Goal: Information Seeking & Learning: Learn about a topic

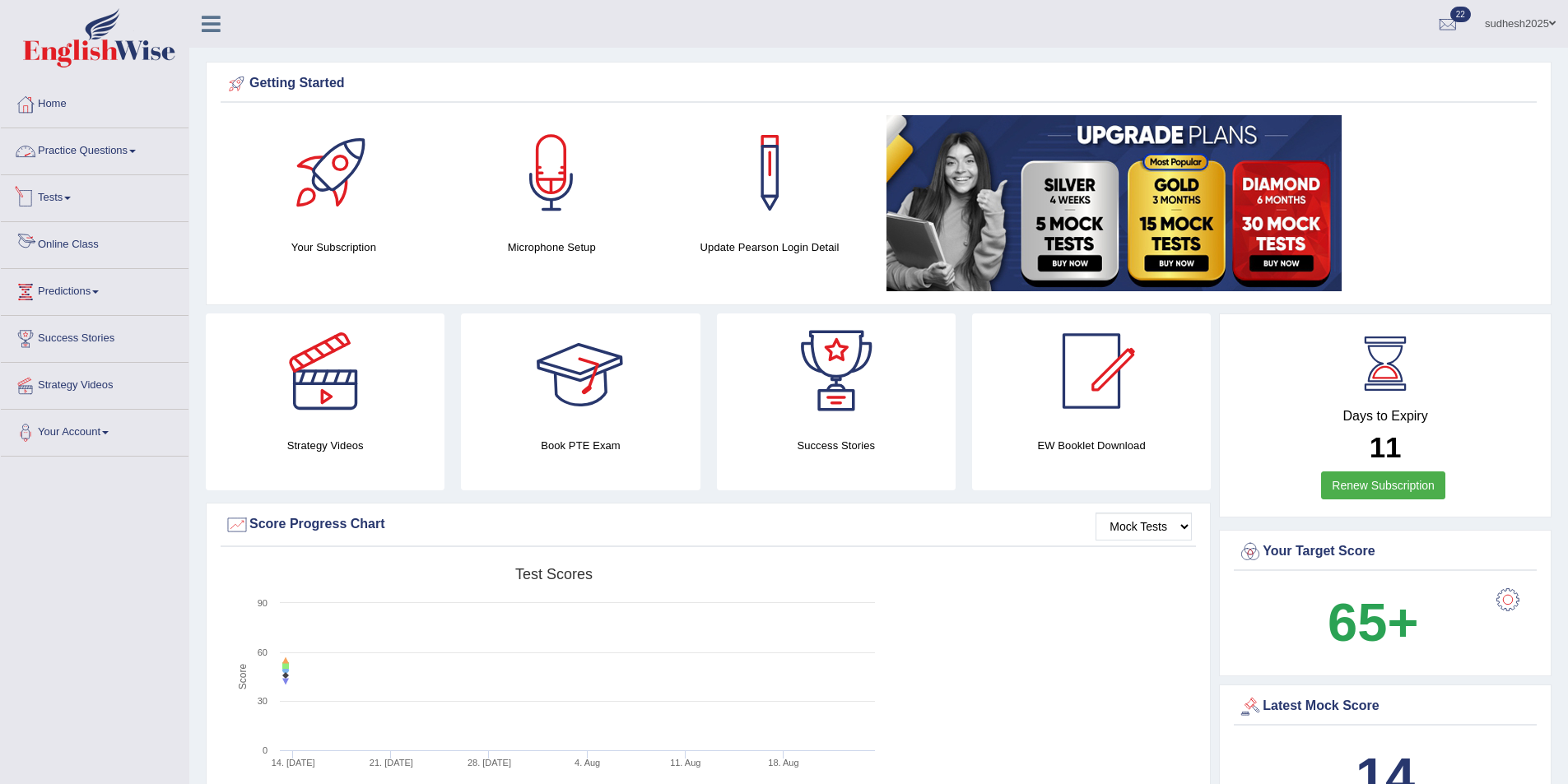
click at [75, 148] on link "Practice Questions" at bounding box center [95, 149] width 188 height 41
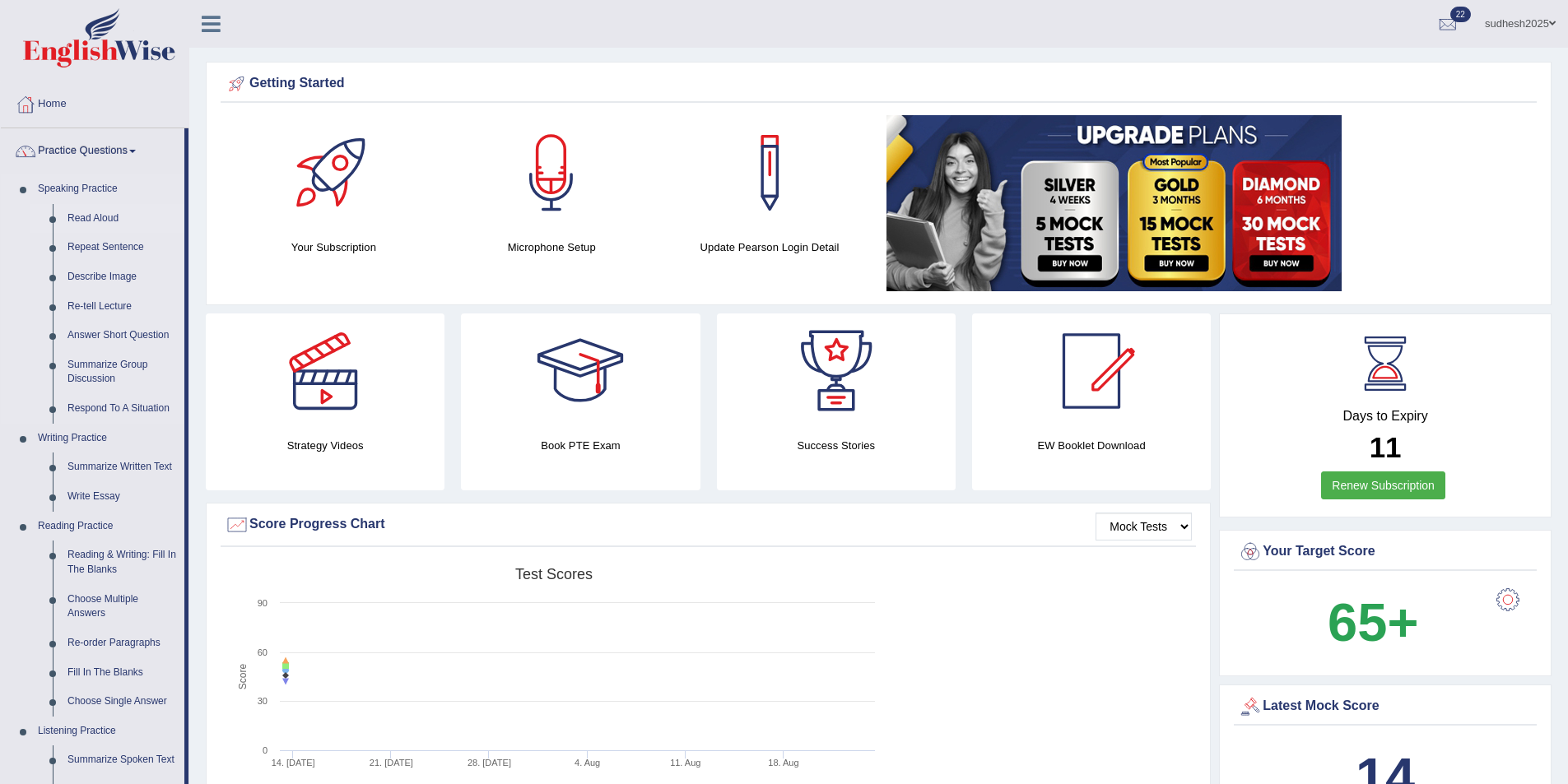
click at [99, 219] on link "Read Aloud" at bounding box center [122, 218] width 124 height 30
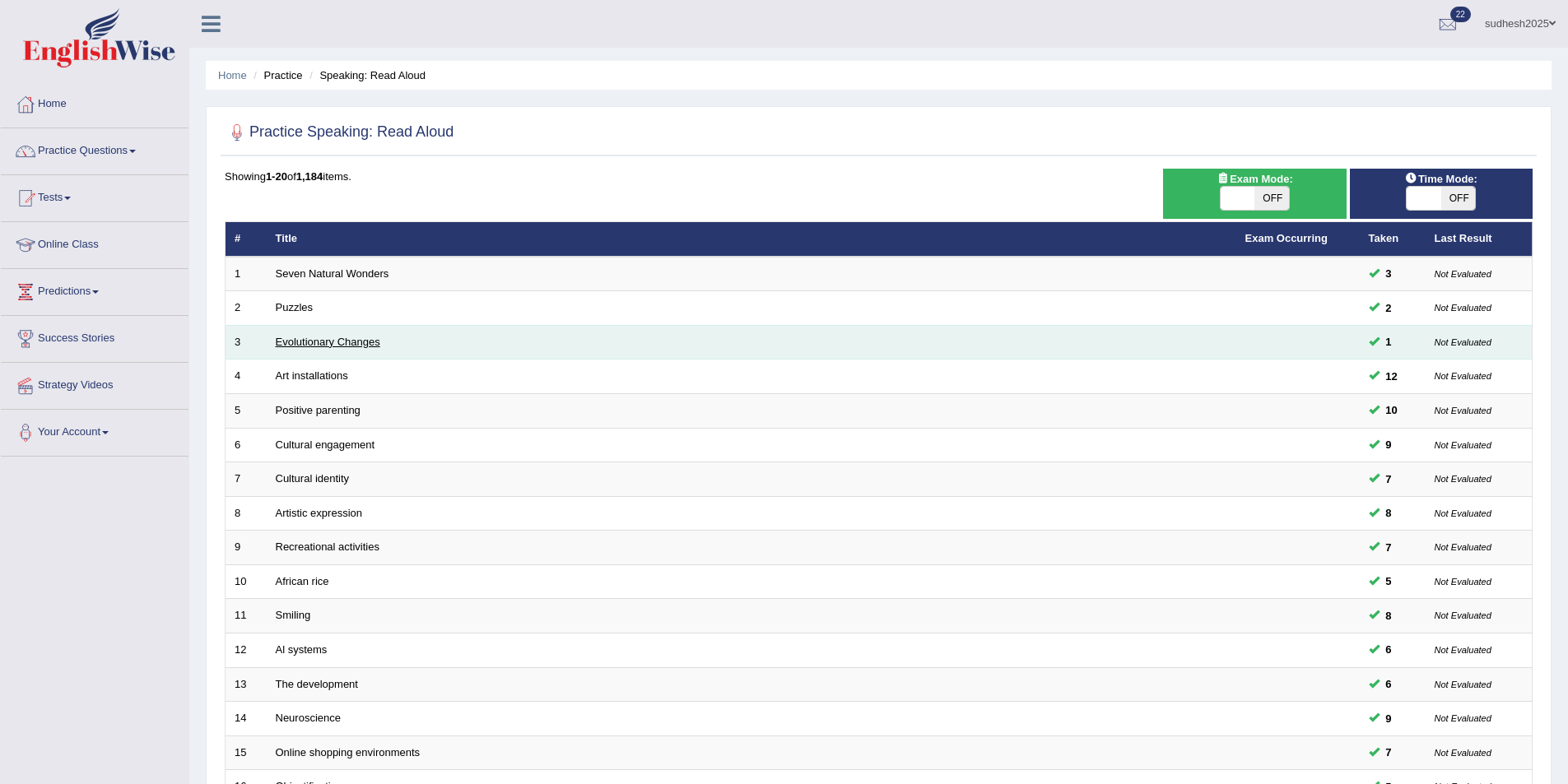
click at [320, 341] on link "Evolutionary Changes" at bounding box center [328, 342] width 105 height 13
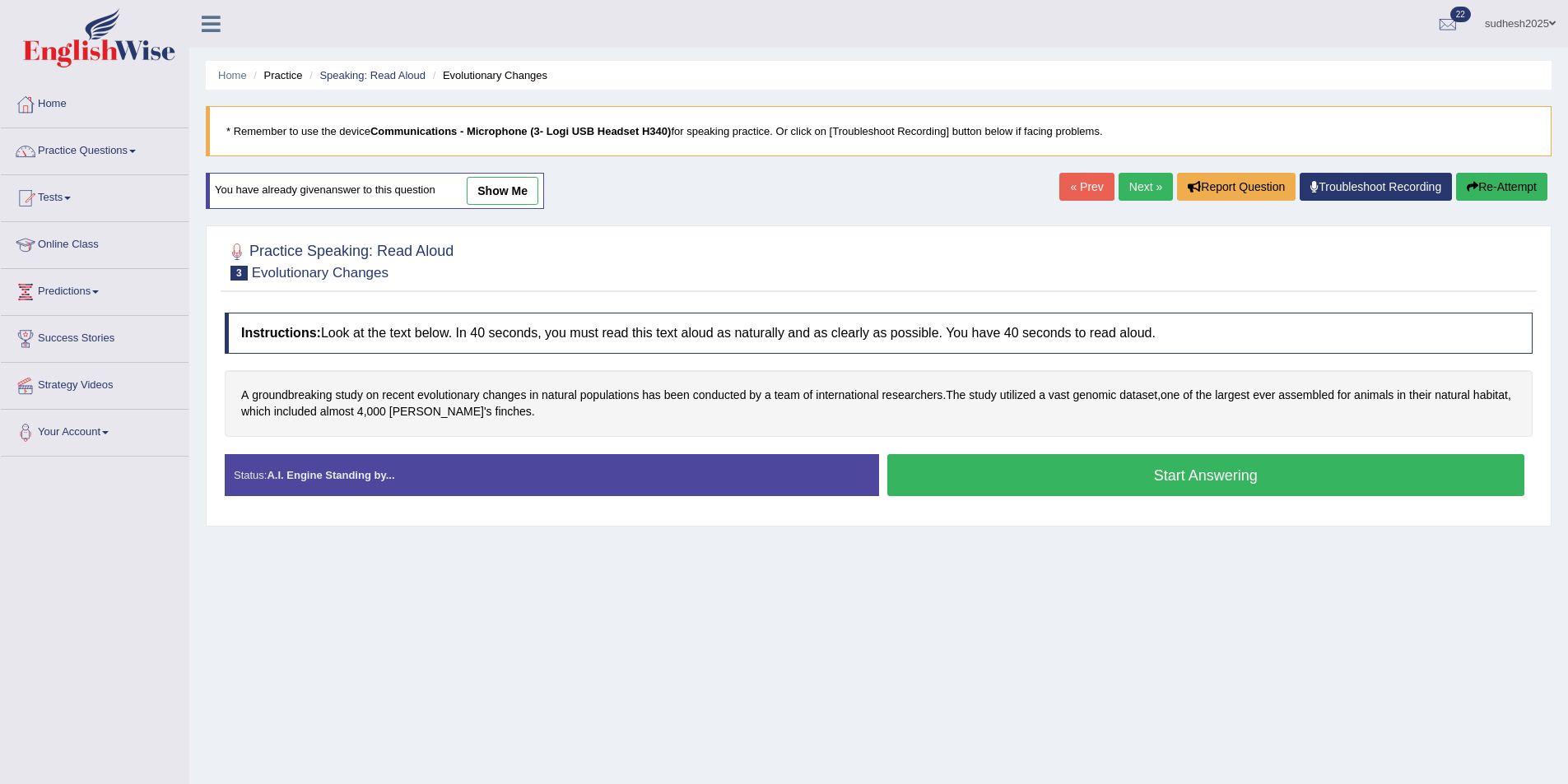
click at [1049, 473] on button "Start Answering" at bounding box center [1206, 474] width 638 height 42
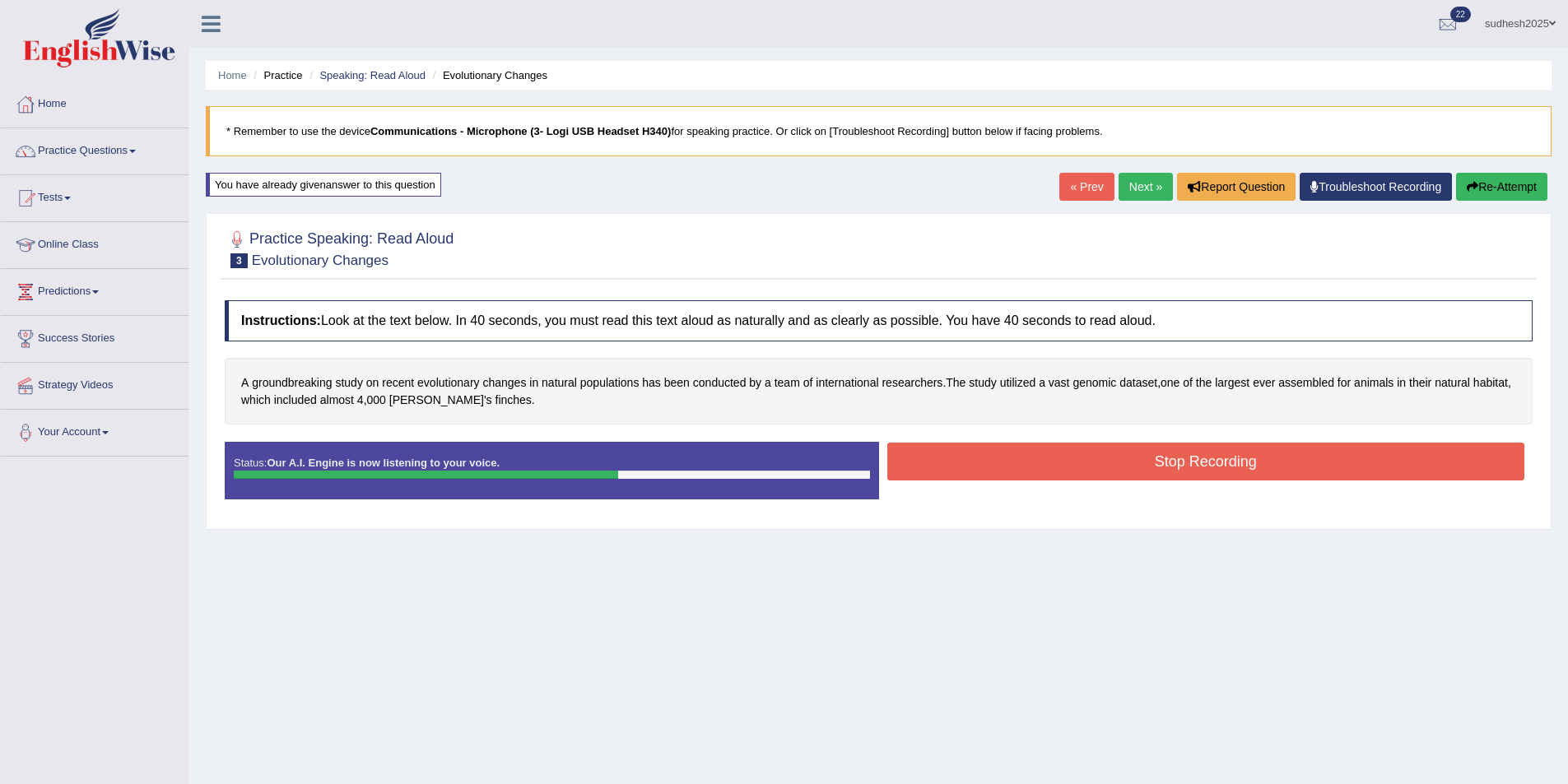
click at [1043, 464] on button "Stop Recording" at bounding box center [1206, 462] width 638 height 38
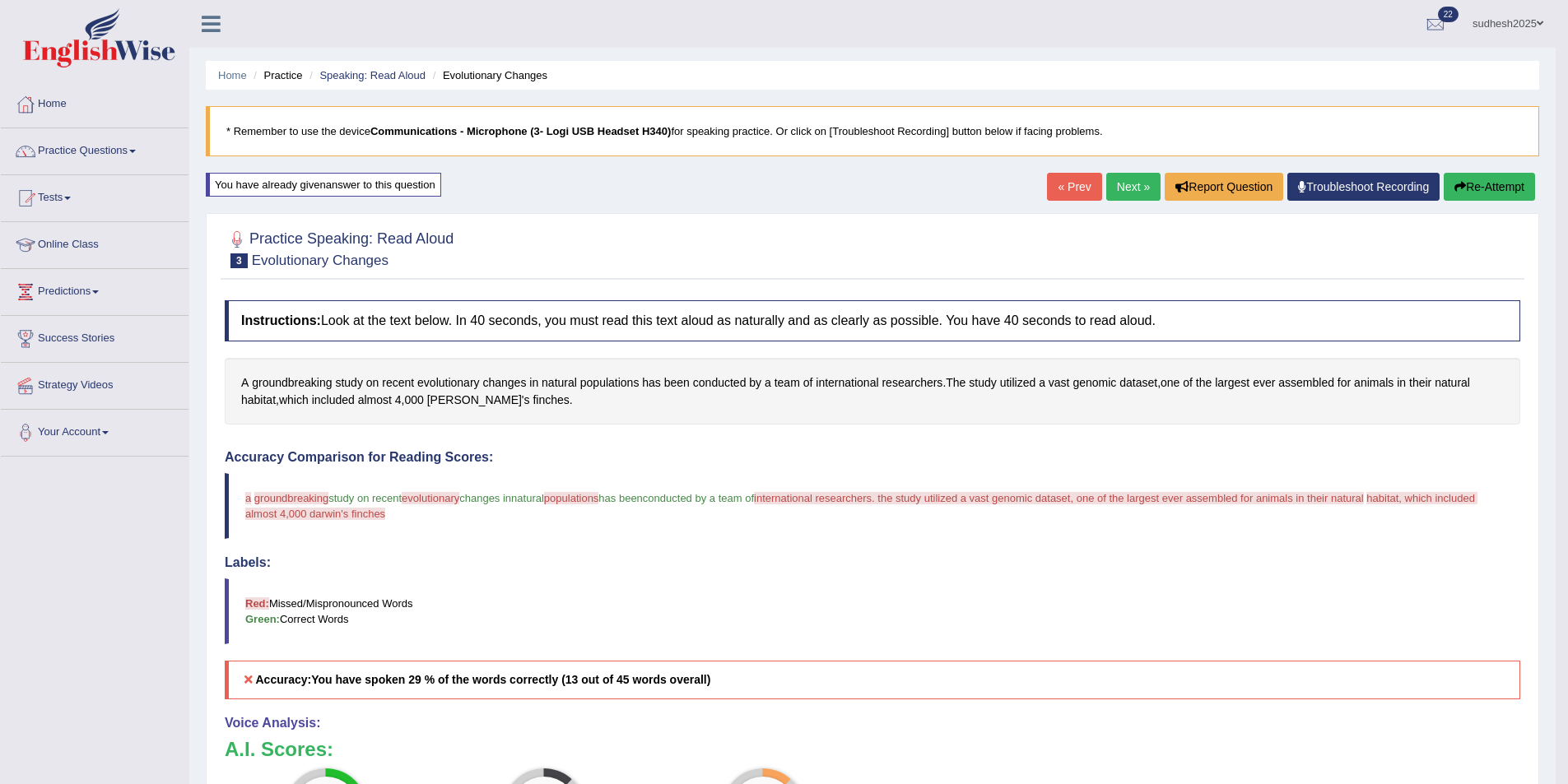
click at [1509, 185] on button "Re-Attempt" at bounding box center [1489, 186] width 91 height 28
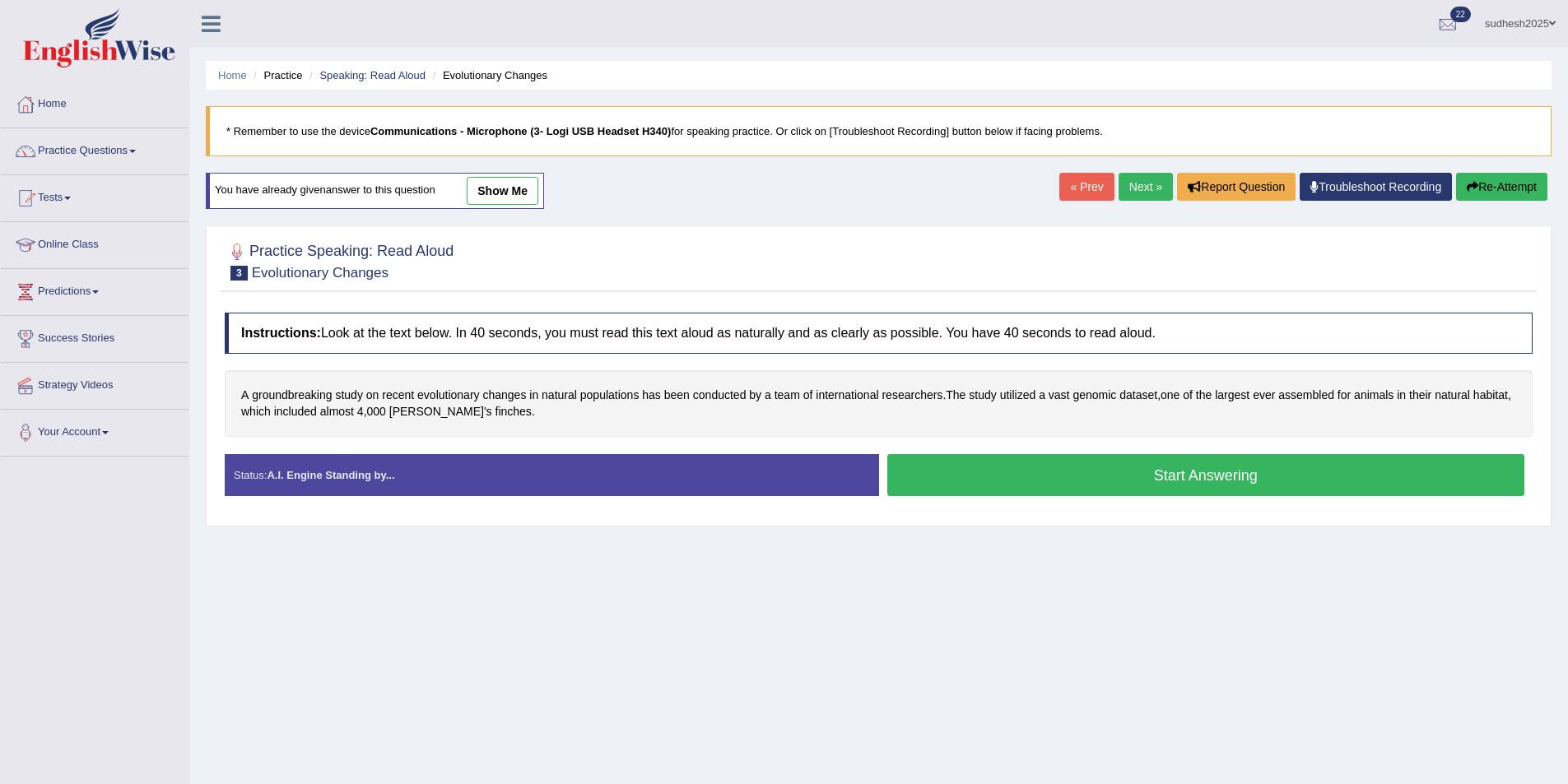
click at [1104, 474] on button "Start Answering" at bounding box center [1206, 474] width 638 height 42
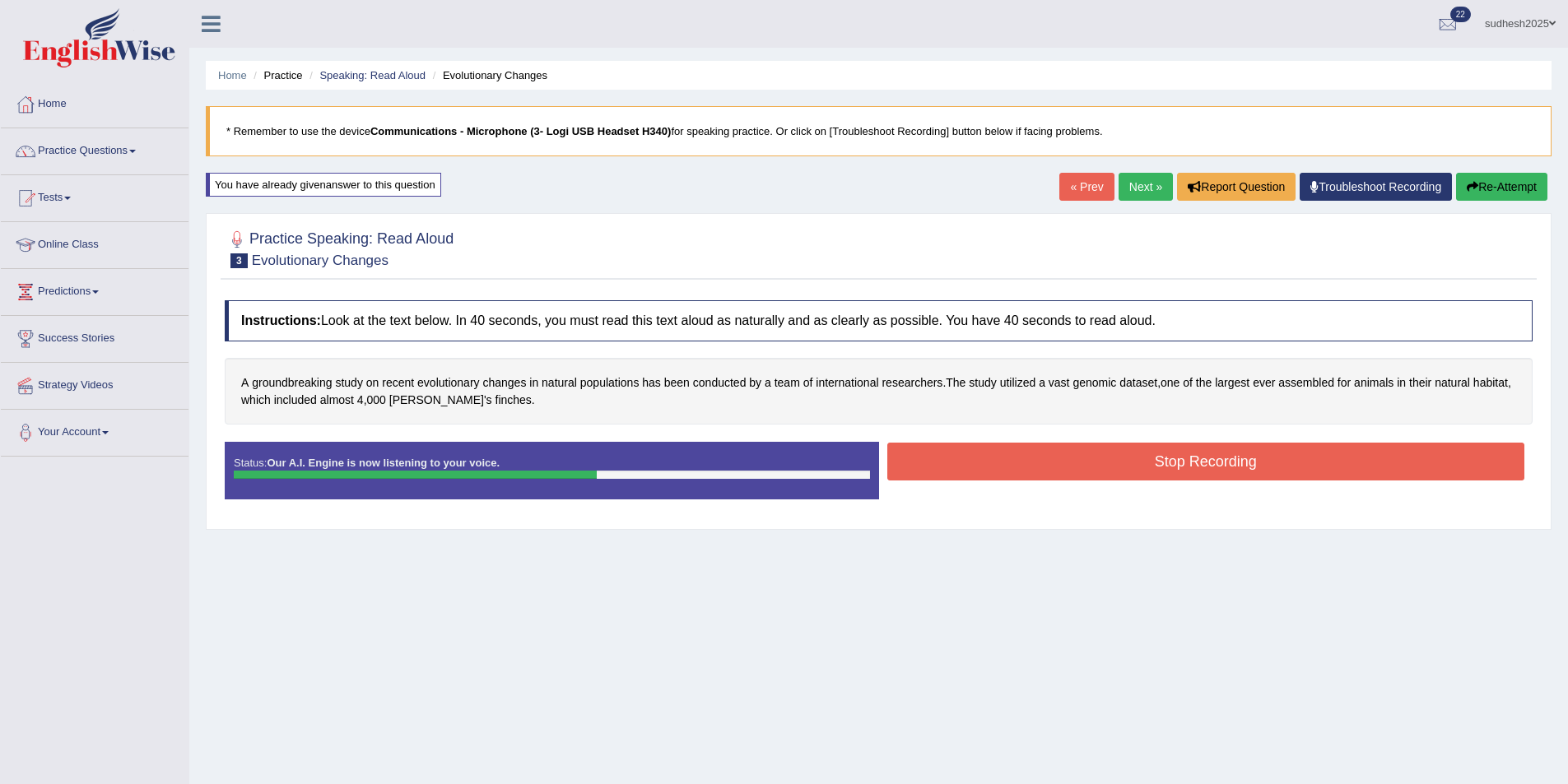
click at [1041, 464] on button "Stop Recording" at bounding box center [1206, 462] width 638 height 38
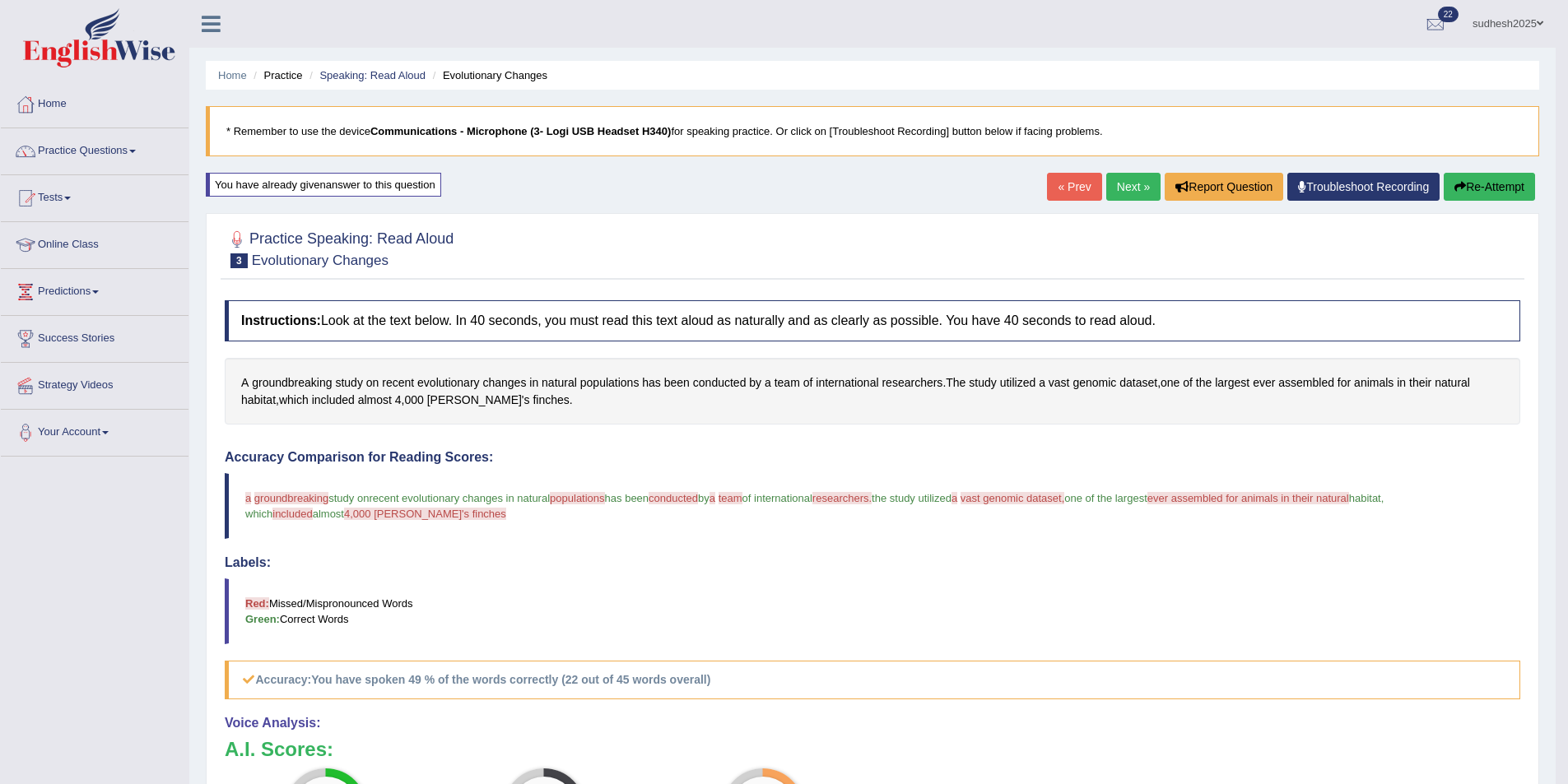
click at [1500, 184] on button "Re-Attempt" at bounding box center [1489, 186] width 91 height 28
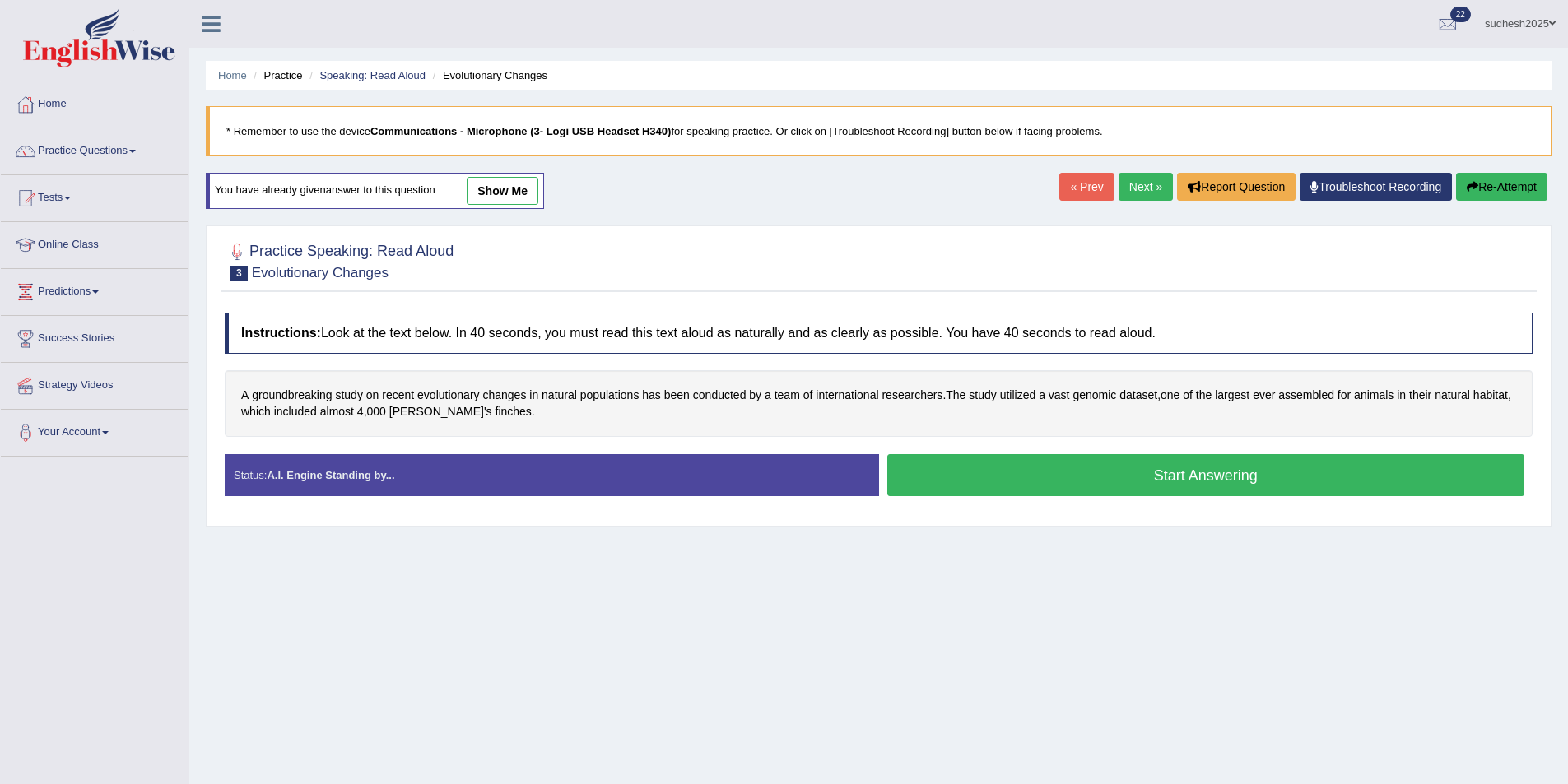
click at [1056, 481] on button "Start Answering" at bounding box center [1206, 474] width 638 height 42
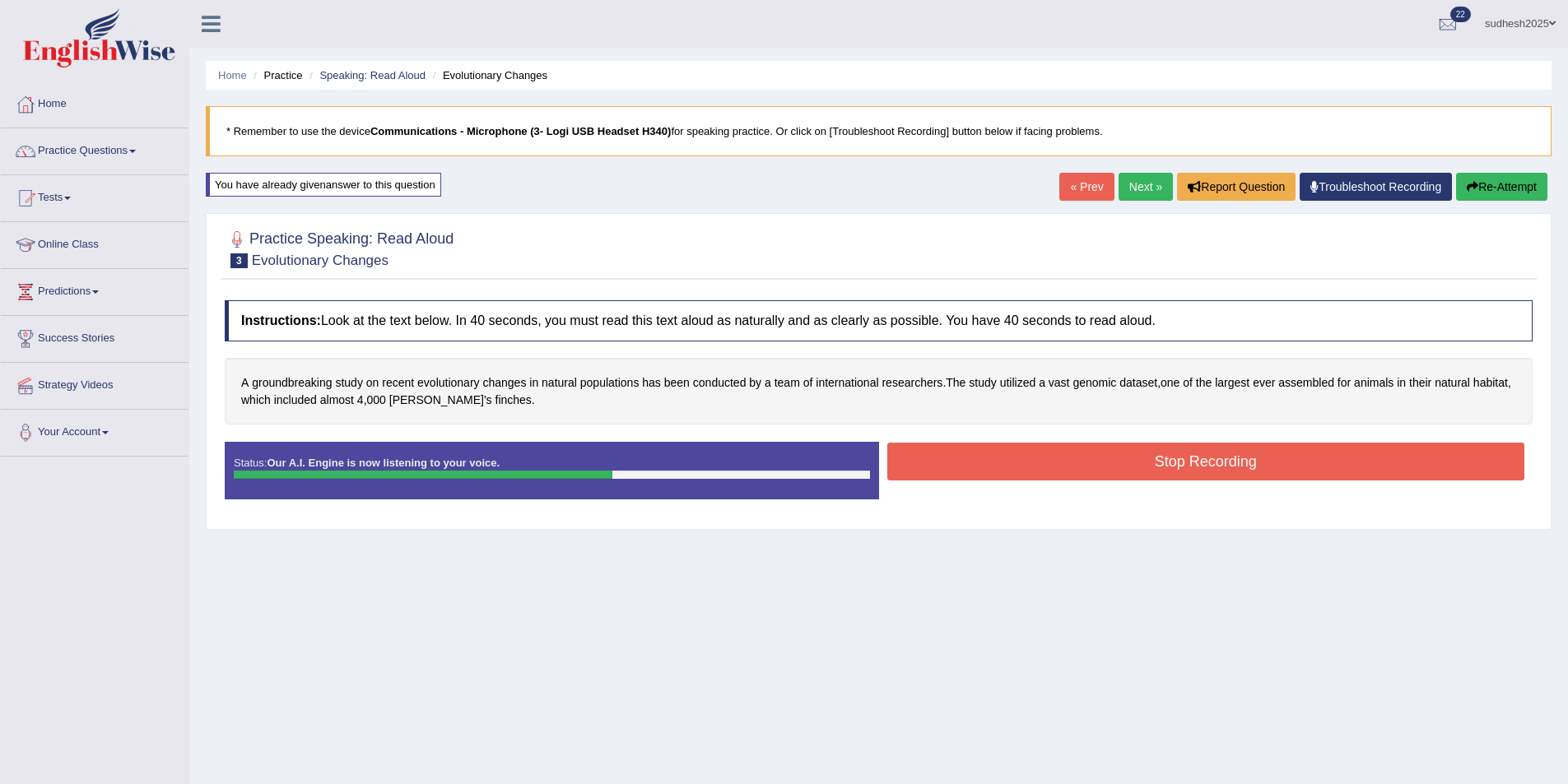
click at [972, 466] on button "Stop Recording" at bounding box center [1206, 462] width 638 height 38
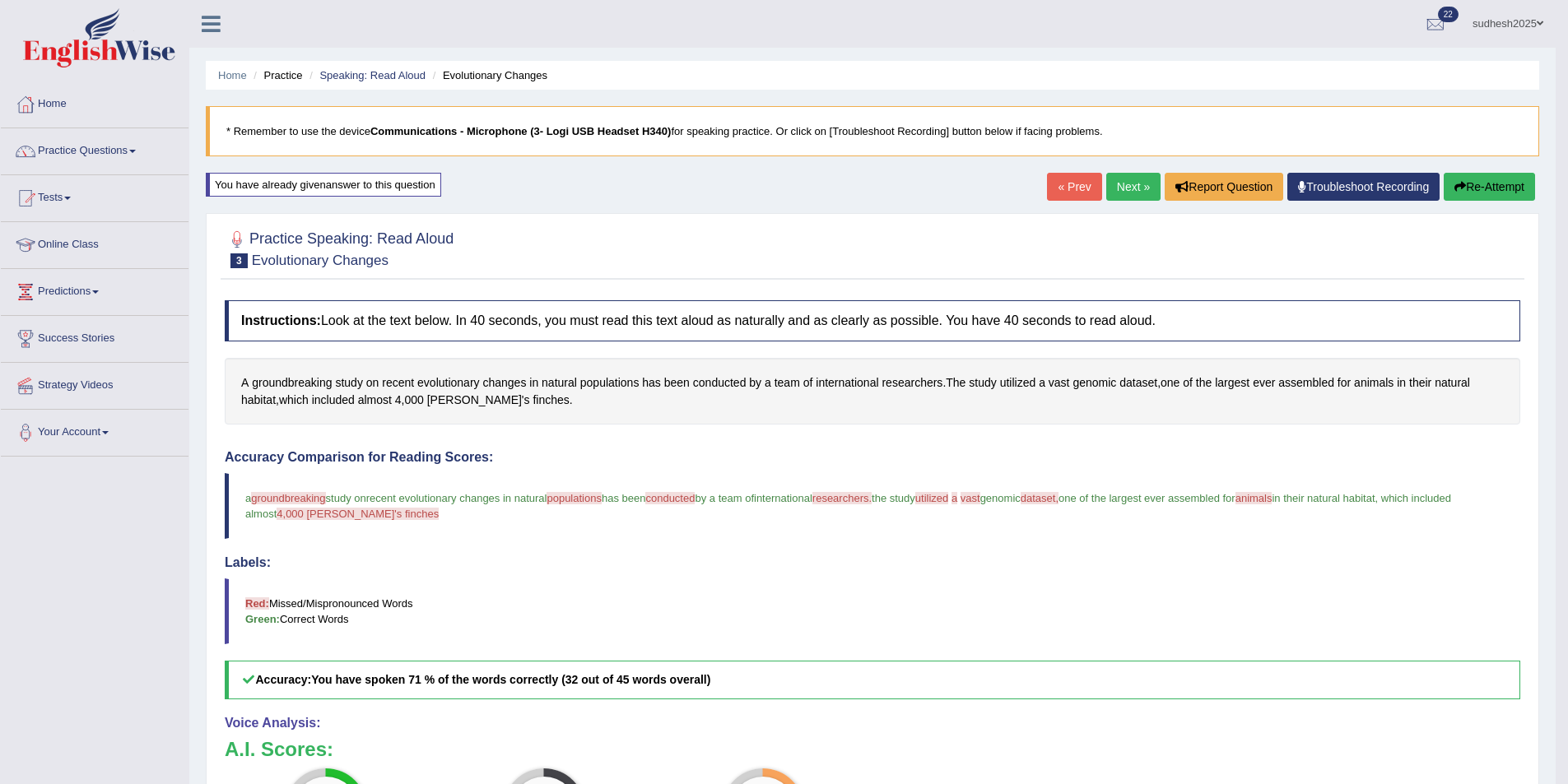
click at [1532, 663] on div "Practice Speaking: Read Aloud 3 Evolutionary Changes Instructions: Look at the …" at bounding box center [872, 622] width 1333 height 818
click at [1494, 179] on button "Re-Attempt" at bounding box center [1489, 186] width 91 height 28
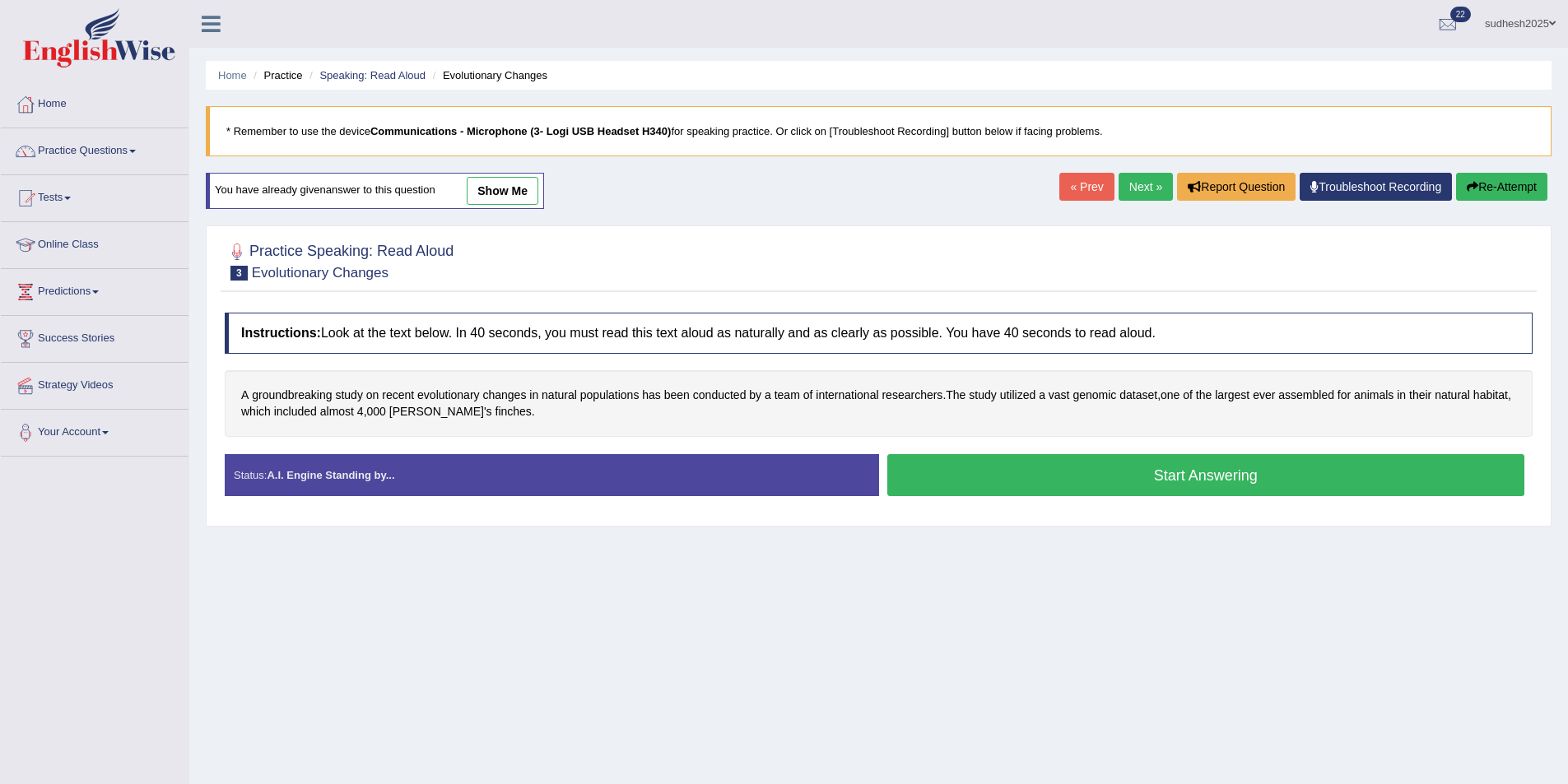
drag, startPoint x: 0, startPoint y: 0, endPoint x: 1108, endPoint y: 474, distance: 1205.1
click at [1108, 474] on button "Start Answering" at bounding box center [1206, 474] width 638 height 42
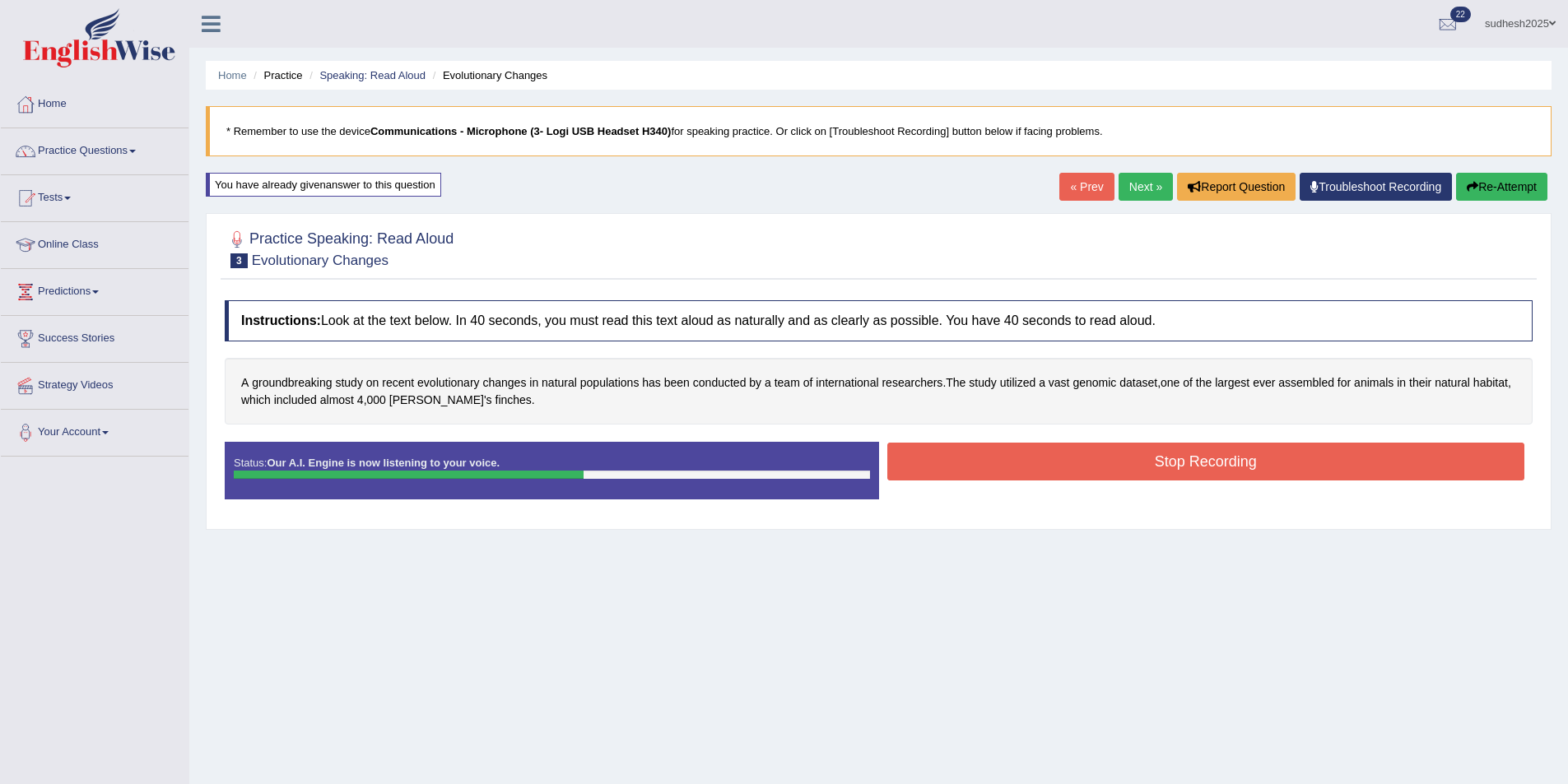
click at [1106, 473] on button "Stop Recording" at bounding box center [1206, 462] width 638 height 38
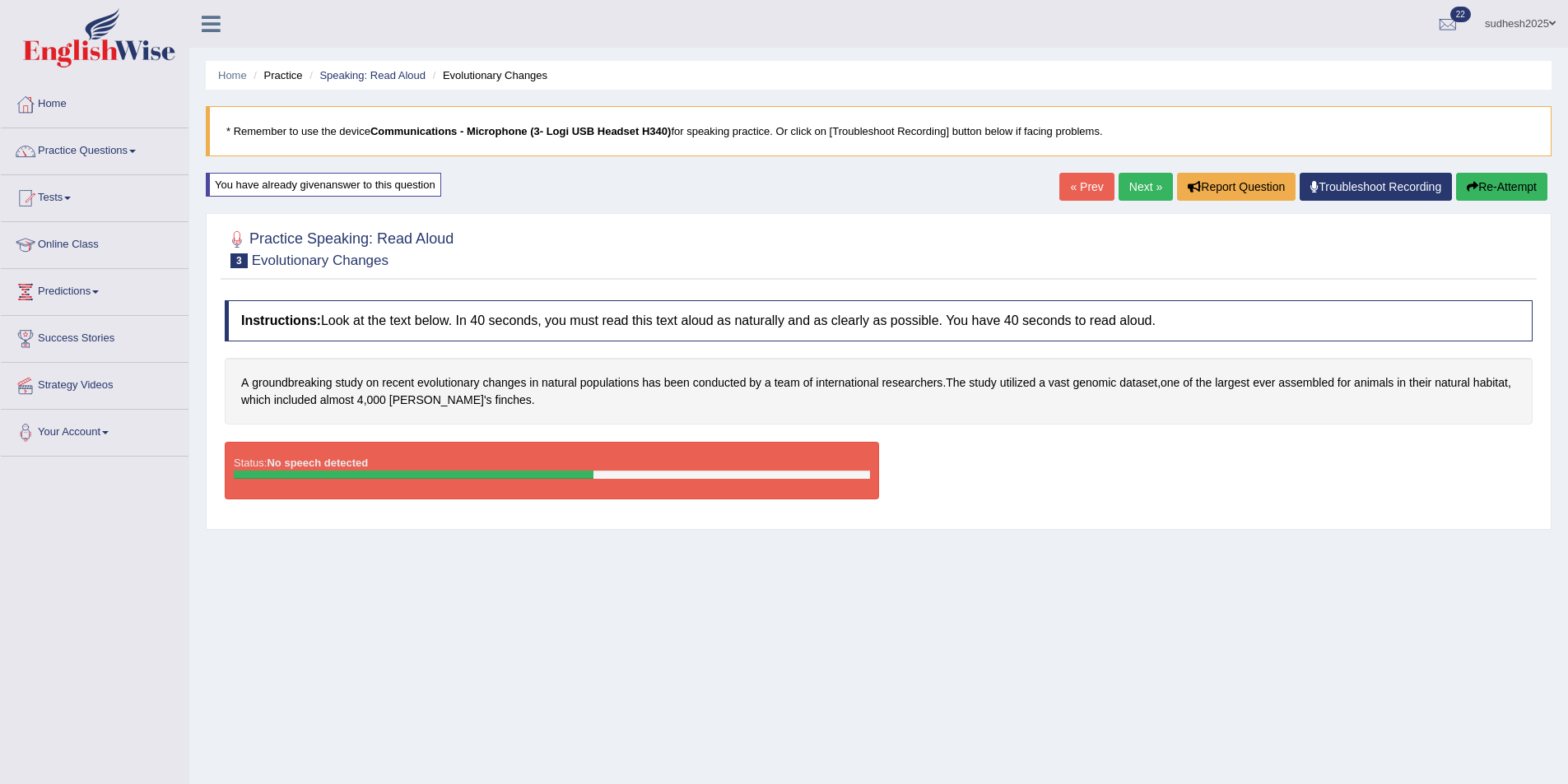
click at [1489, 182] on button "Re-Attempt" at bounding box center [1502, 186] width 91 height 28
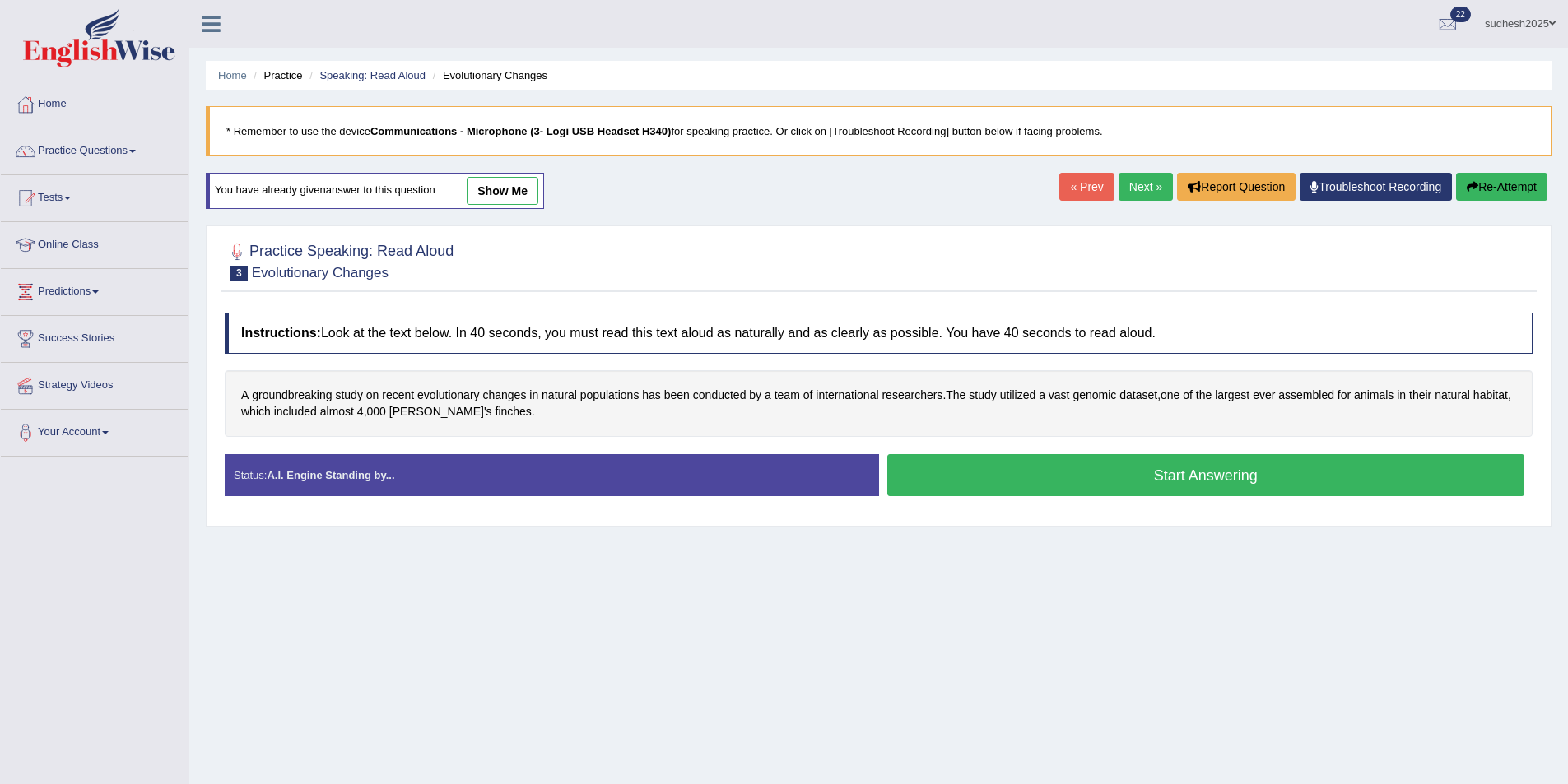
click at [1059, 607] on div "Home Practice Speaking: Read Aloud Evolutionary Changes * Remember to use the d…" at bounding box center [878, 411] width 1379 height 822
click at [1185, 485] on button "Start Answering" at bounding box center [1206, 474] width 638 height 42
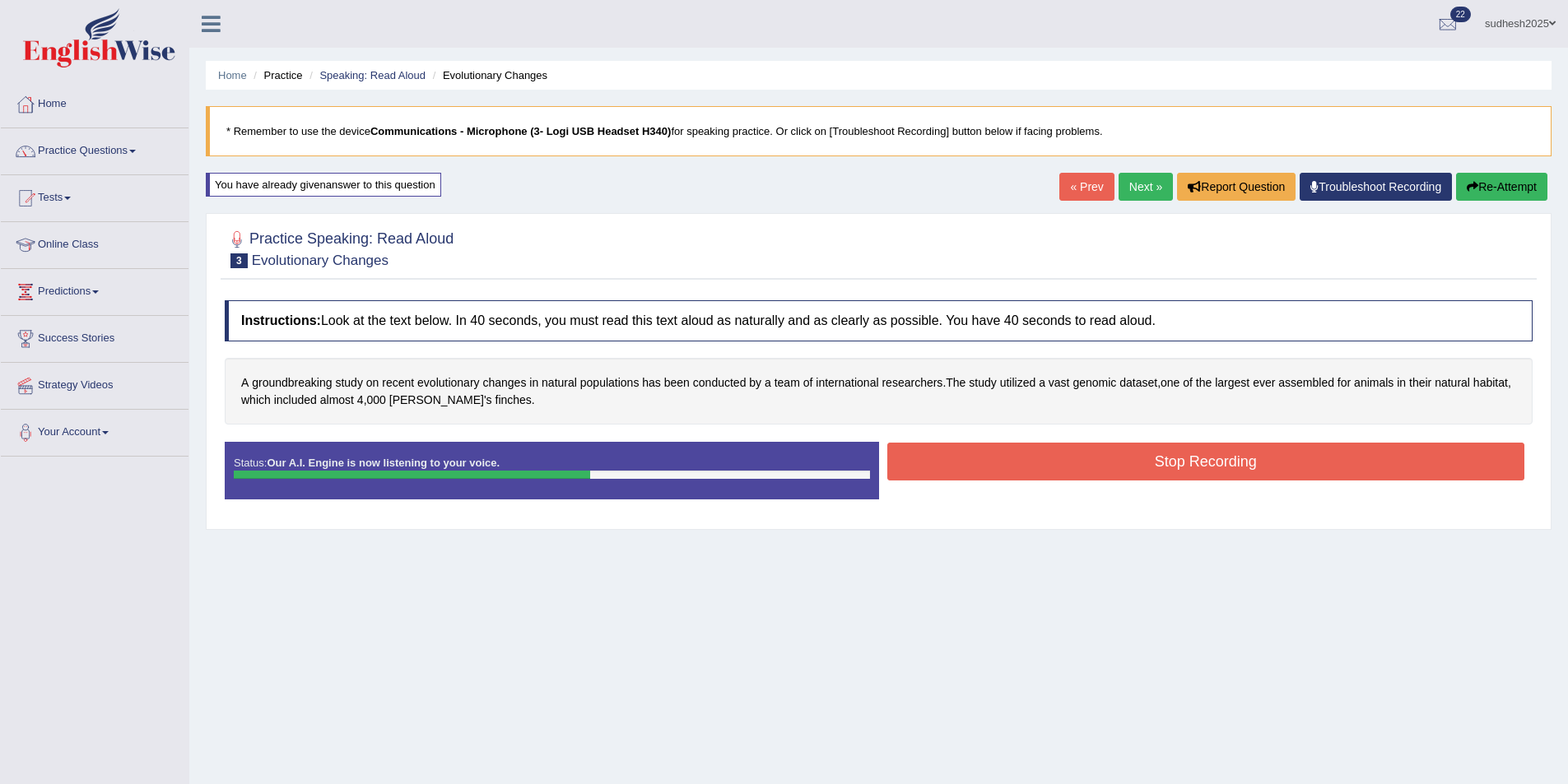
click at [1075, 463] on button "Stop Recording" at bounding box center [1206, 462] width 638 height 38
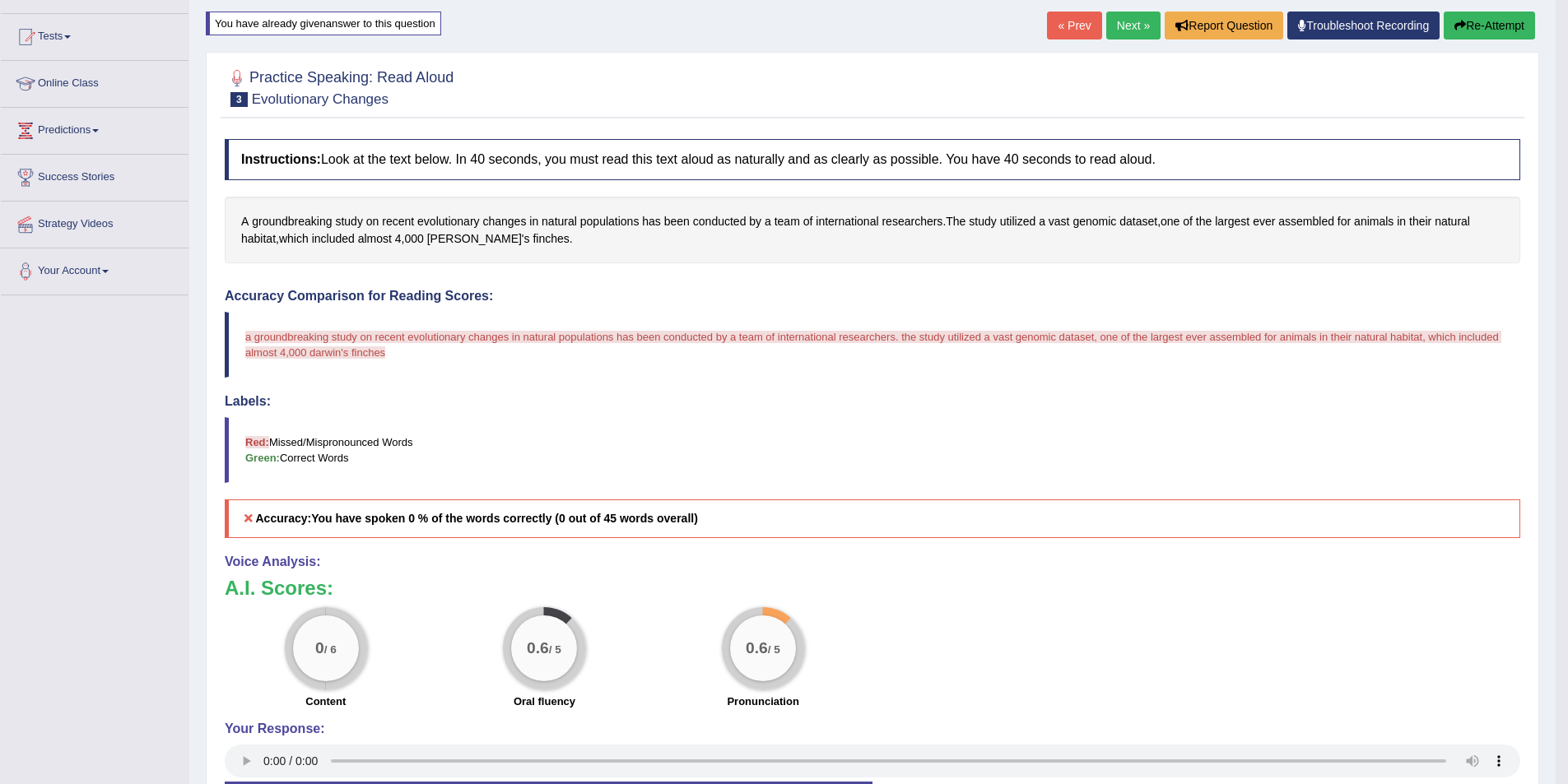
scroll to position [162, 0]
click at [1493, 25] on button "Re-Attempt" at bounding box center [1489, 24] width 91 height 28
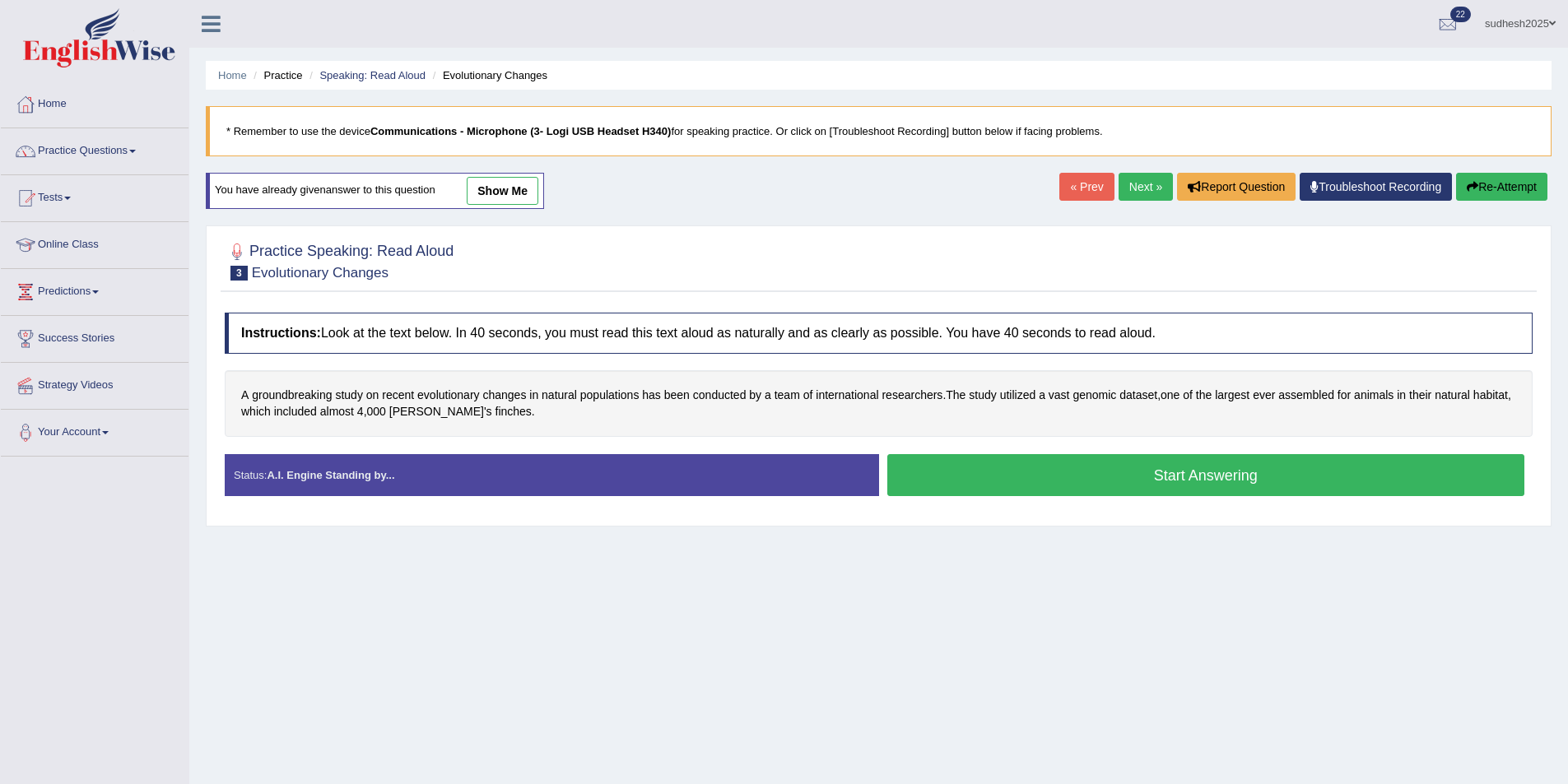
click at [998, 473] on button "Start Answering" at bounding box center [1206, 474] width 638 height 42
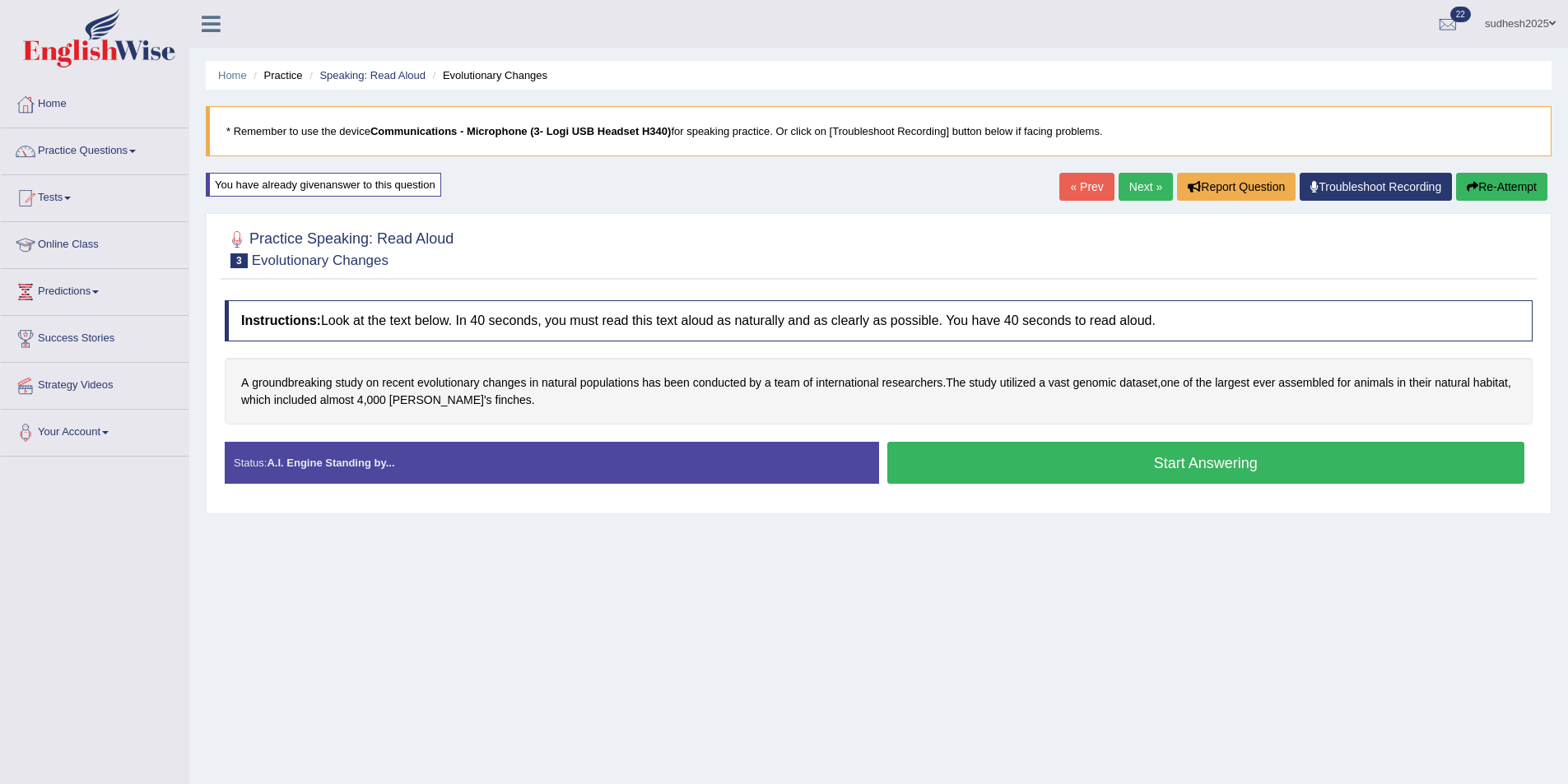
scroll to position [80, 0]
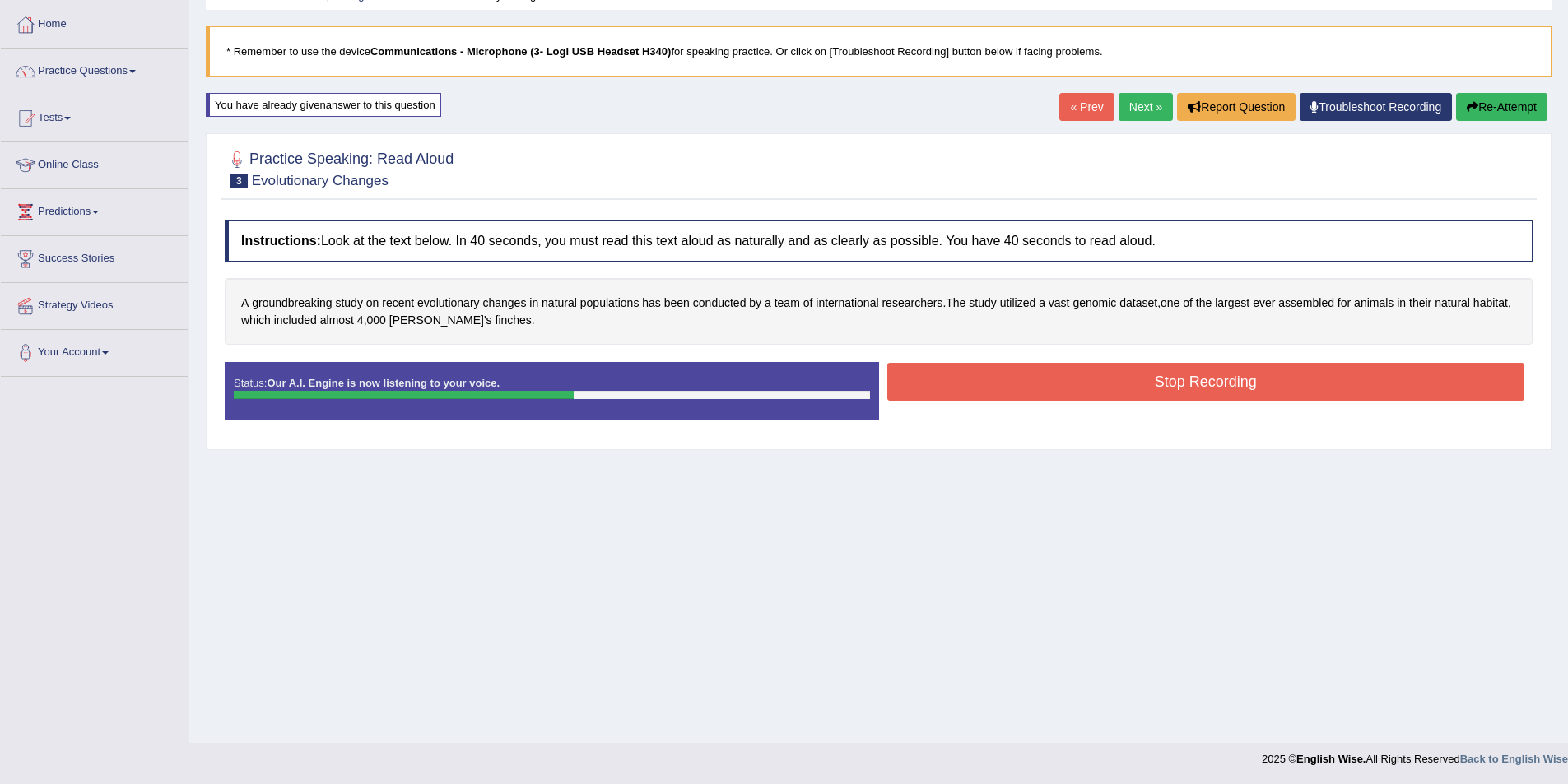
click at [1058, 381] on button "Stop Recording" at bounding box center [1206, 381] width 638 height 38
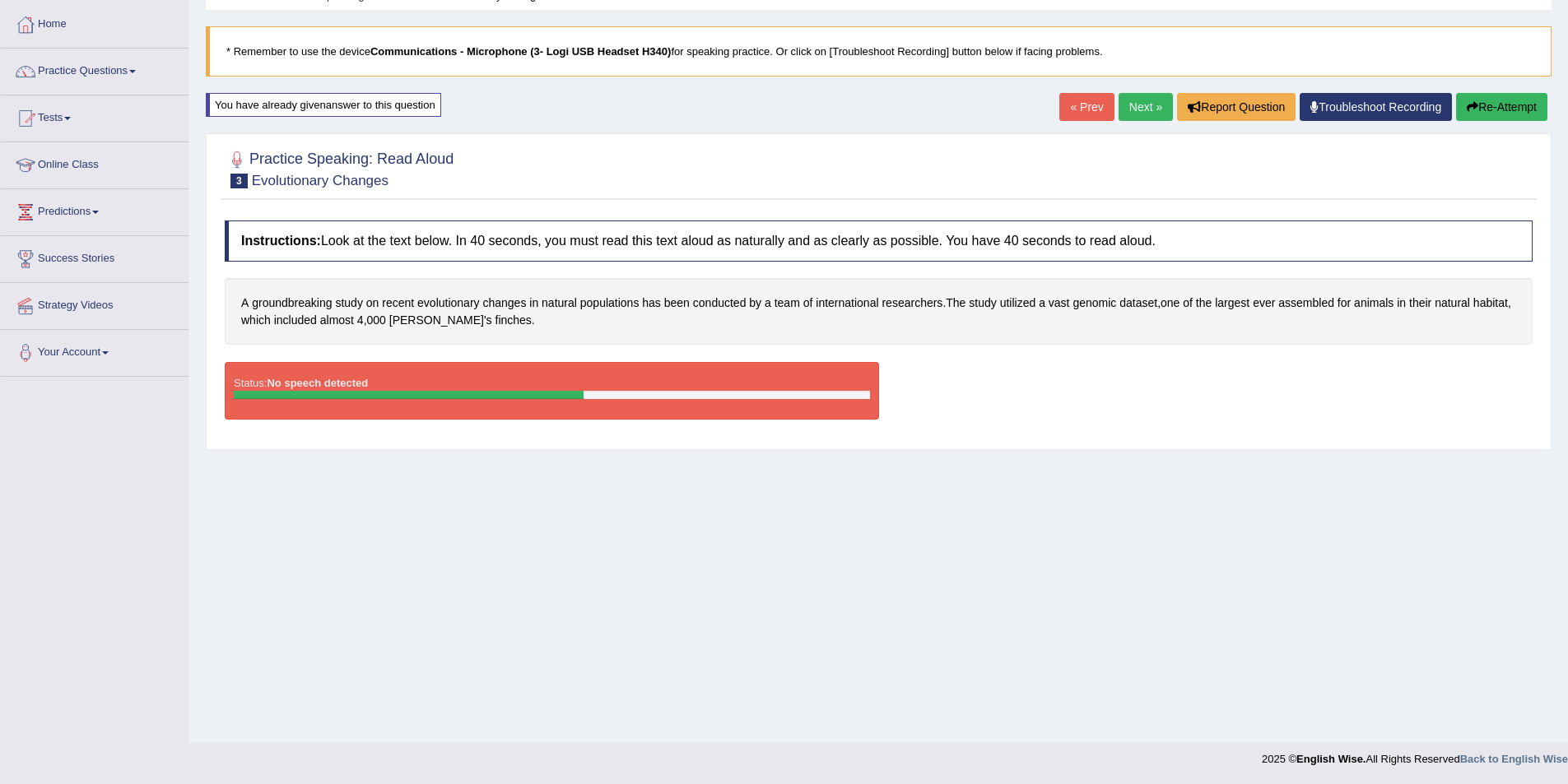
click at [1484, 106] on button "Re-Attempt" at bounding box center [1502, 107] width 91 height 28
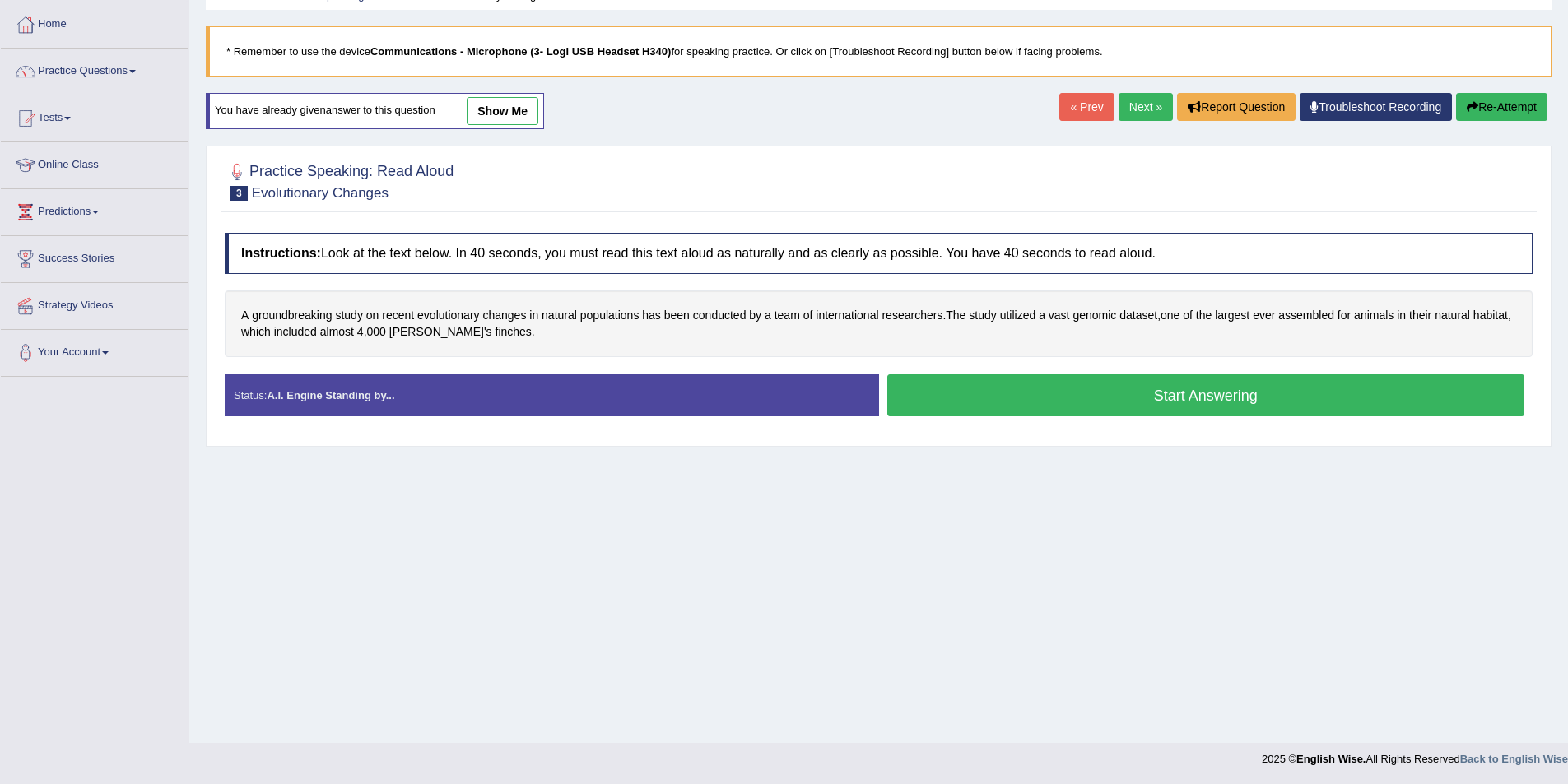
click at [1117, 389] on button "Start Answering" at bounding box center [1206, 395] width 638 height 42
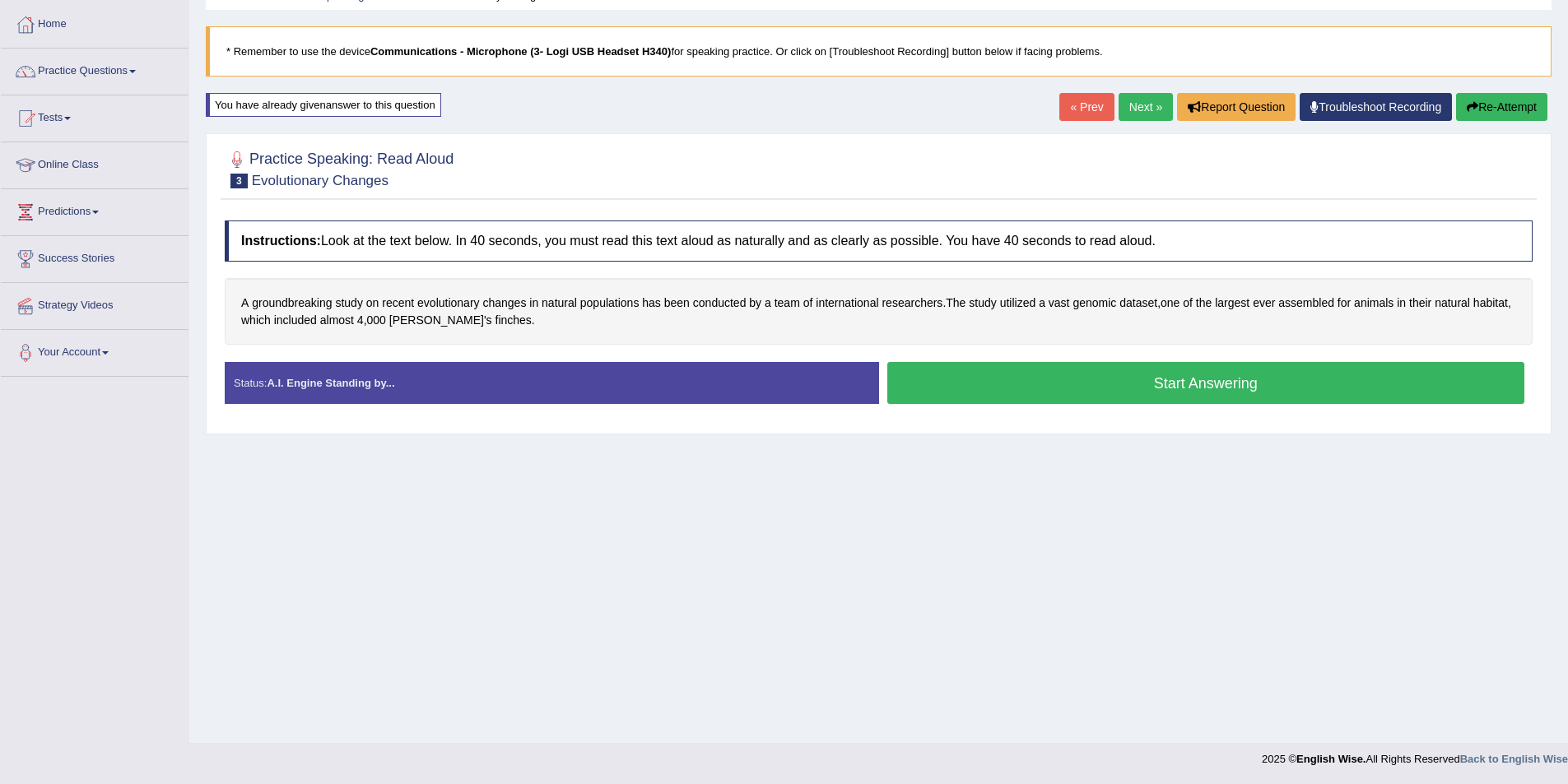
click at [1117, 389] on button "Start Answering" at bounding box center [1206, 383] width 638 height 42
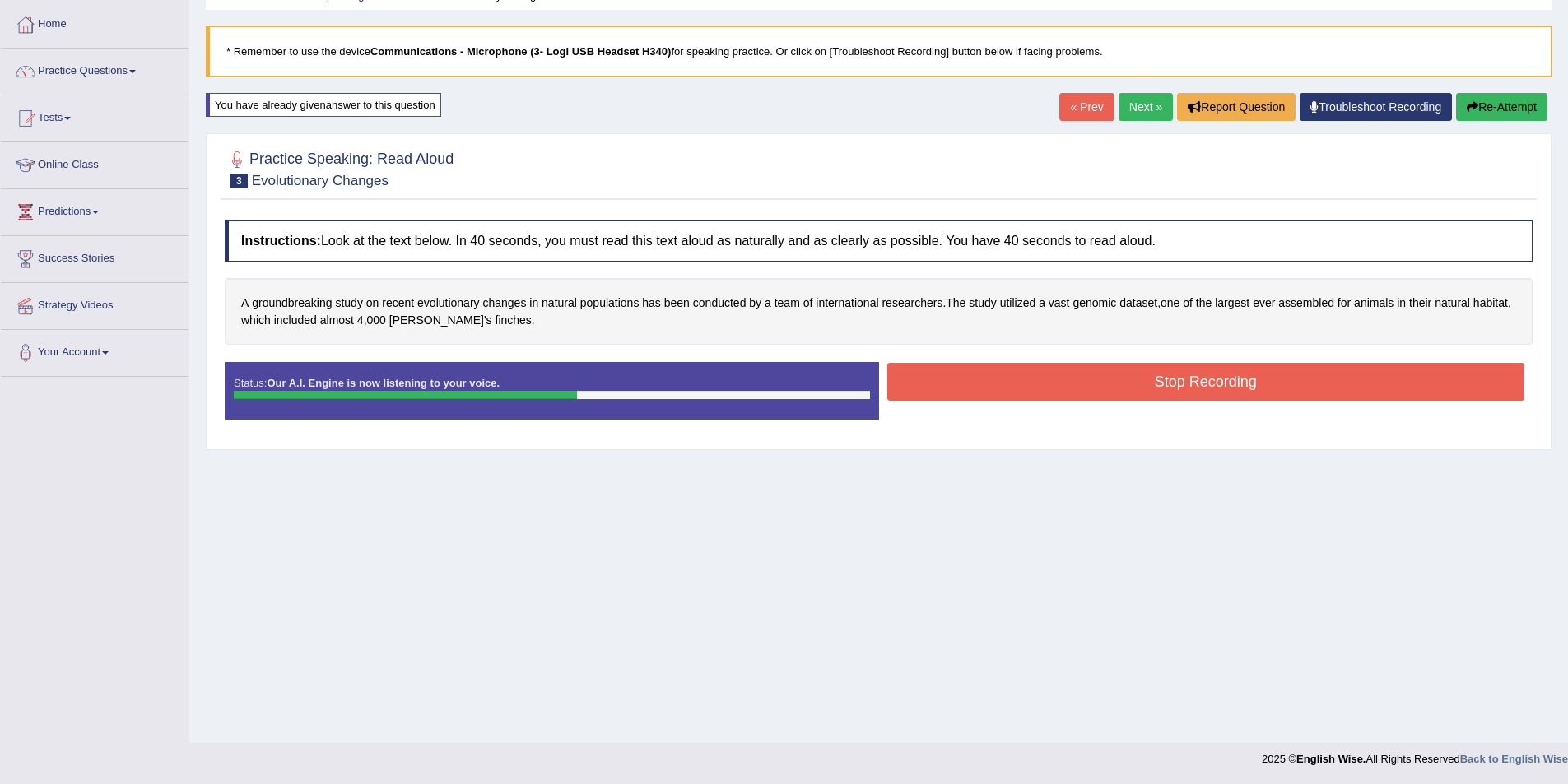
click at [1072, 385] on button "Stop Recording" at bounding box center [1206, 381] width 638 height 38
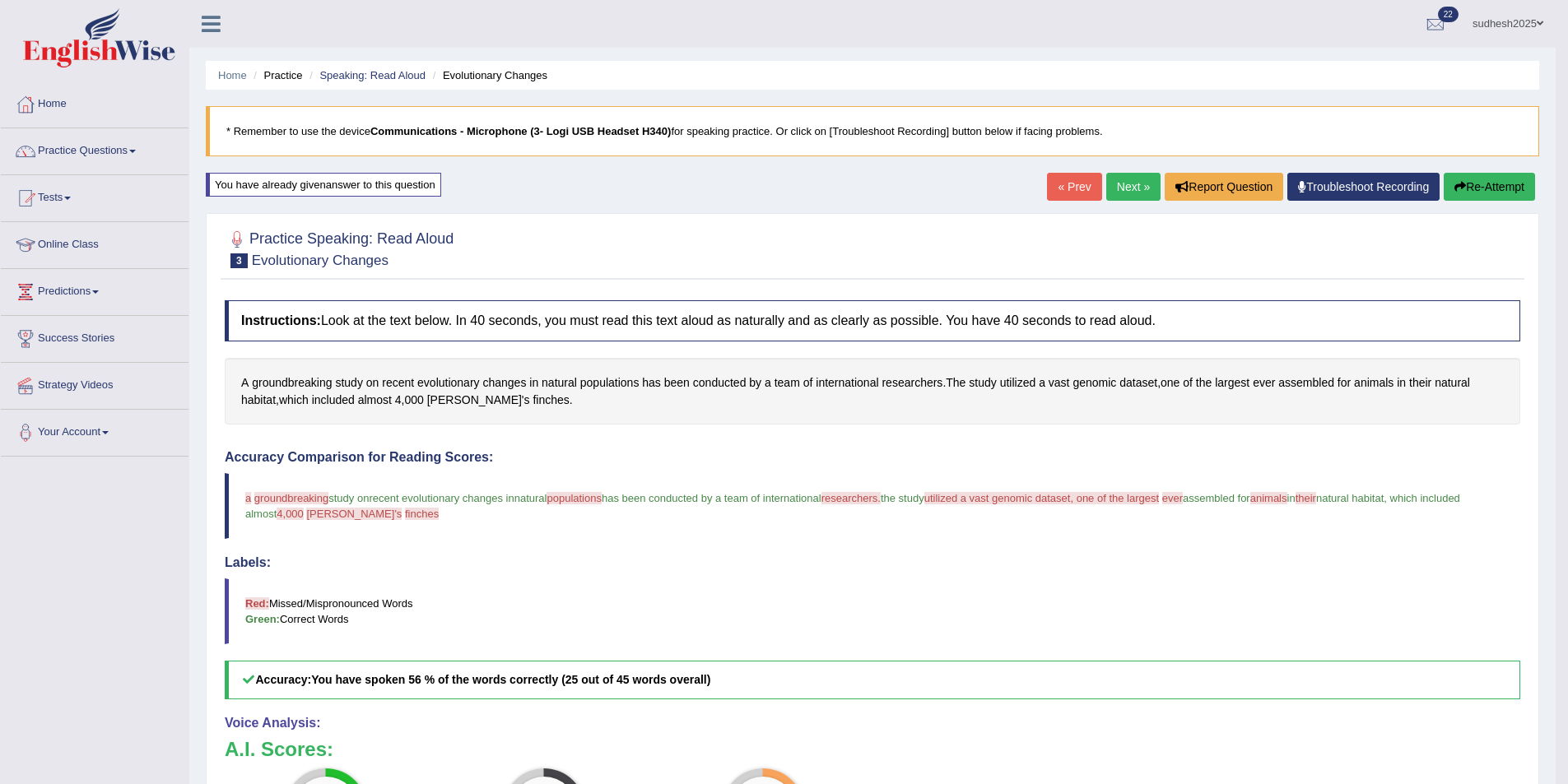
click at [1118, 180] on link "Next »" at bounding box center [1134, 186] width 55 height 28
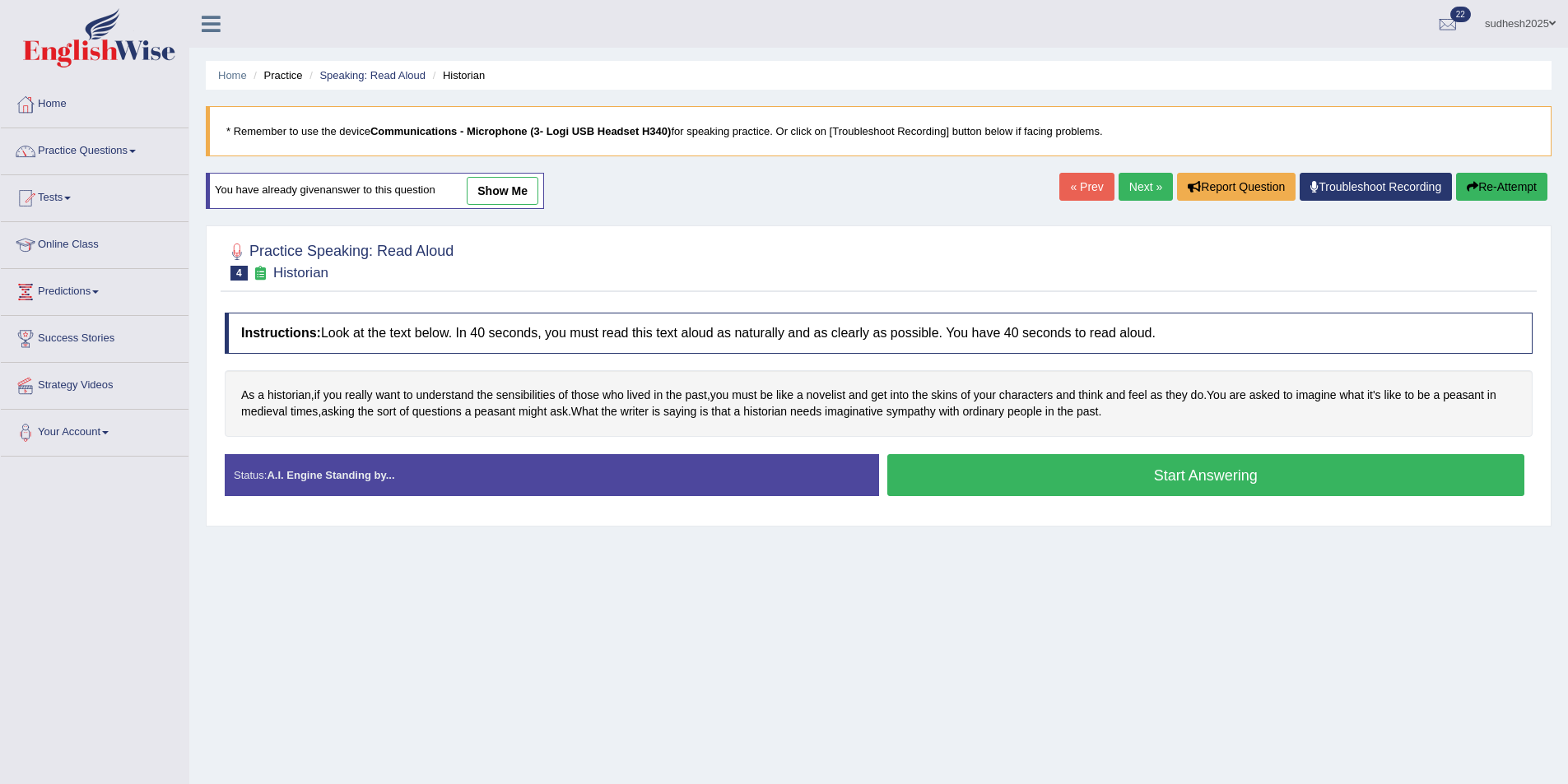
click at [1091, 468] on button "Start Answering" at bounding box center [1206, 474] width 638 height 42
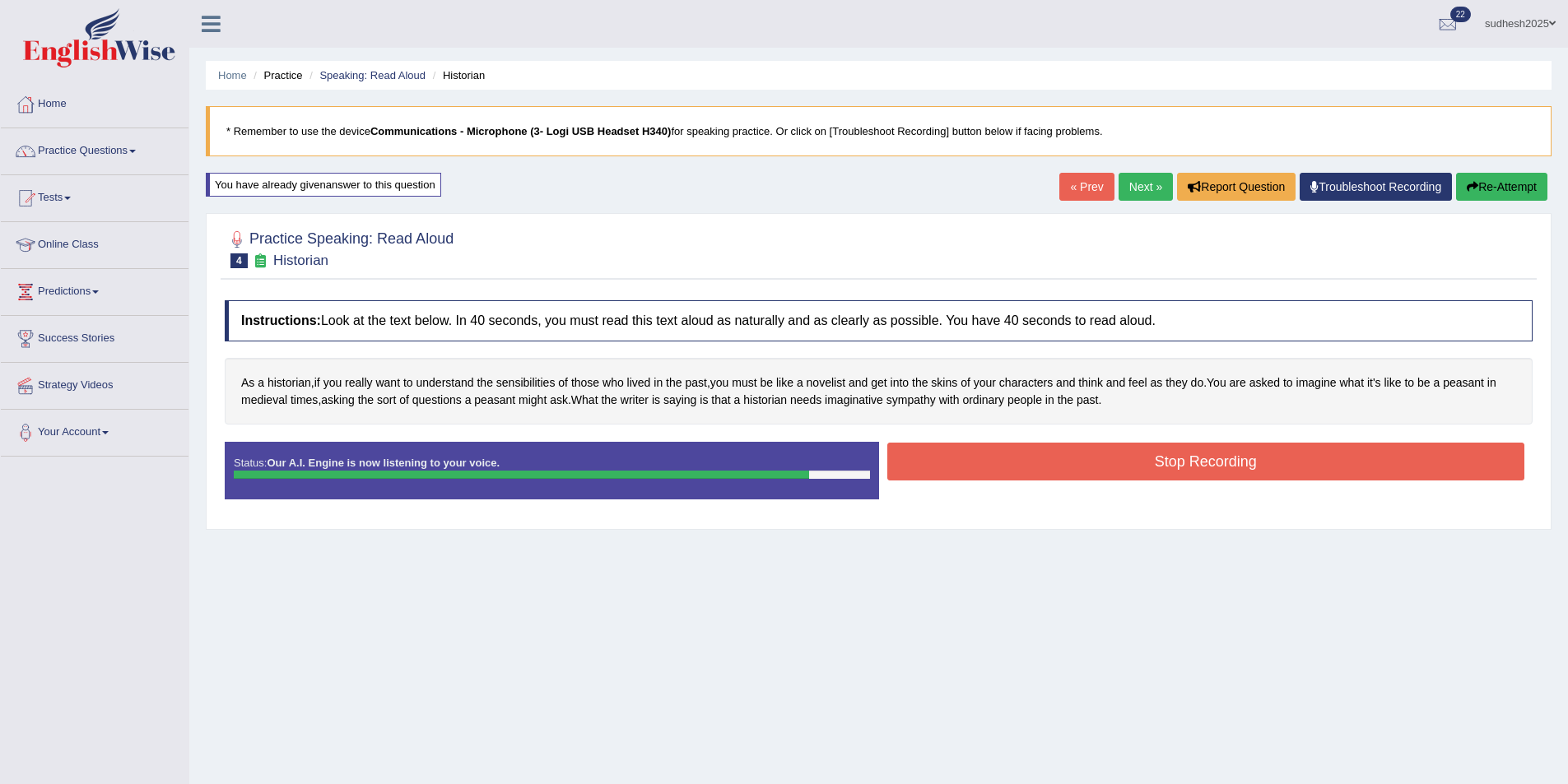
click at [1090, 468] on button "Stop Recording" at bounding box center [1206, 462] width 638 height 38
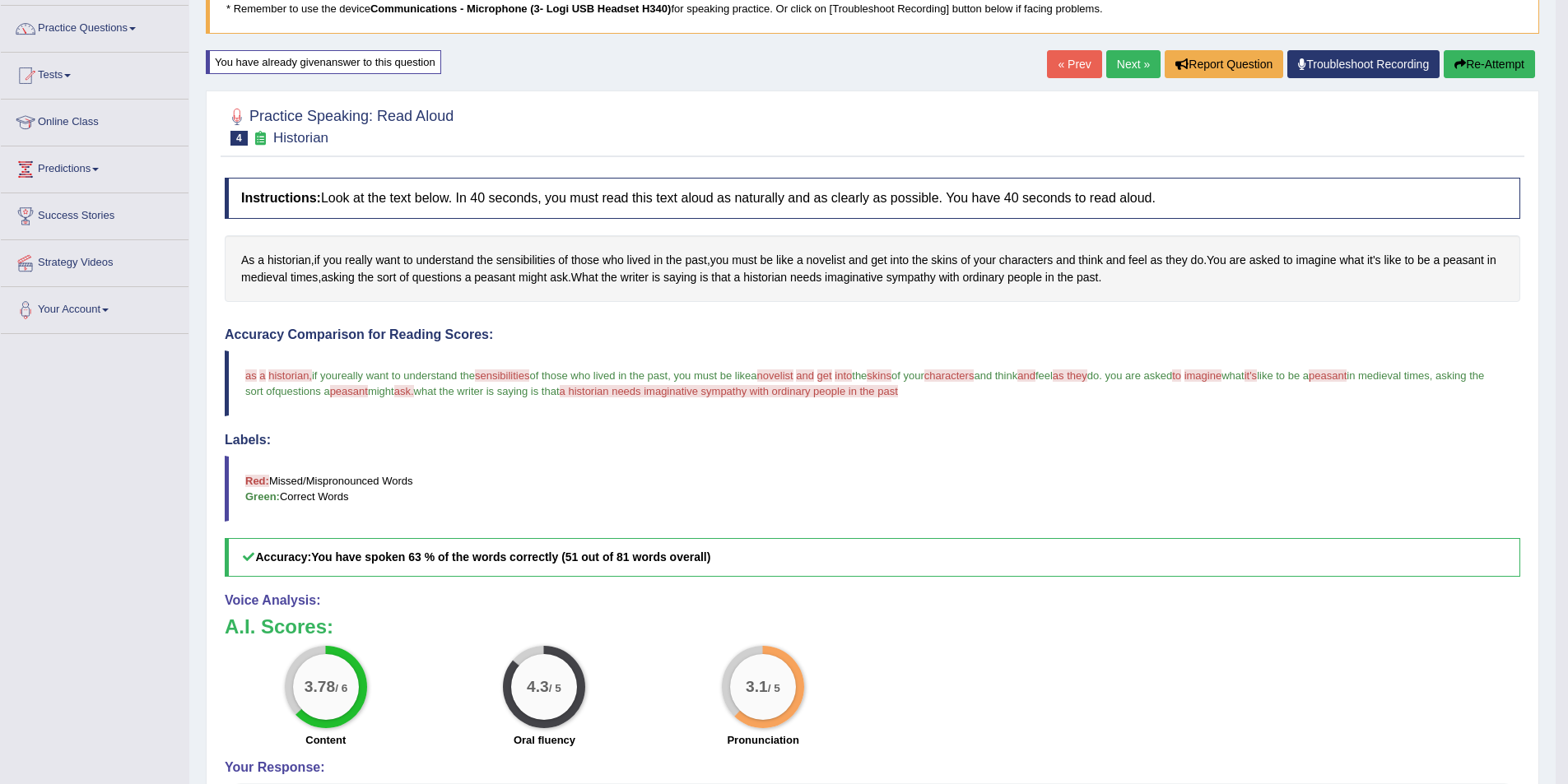
scroll to position [82, 0]
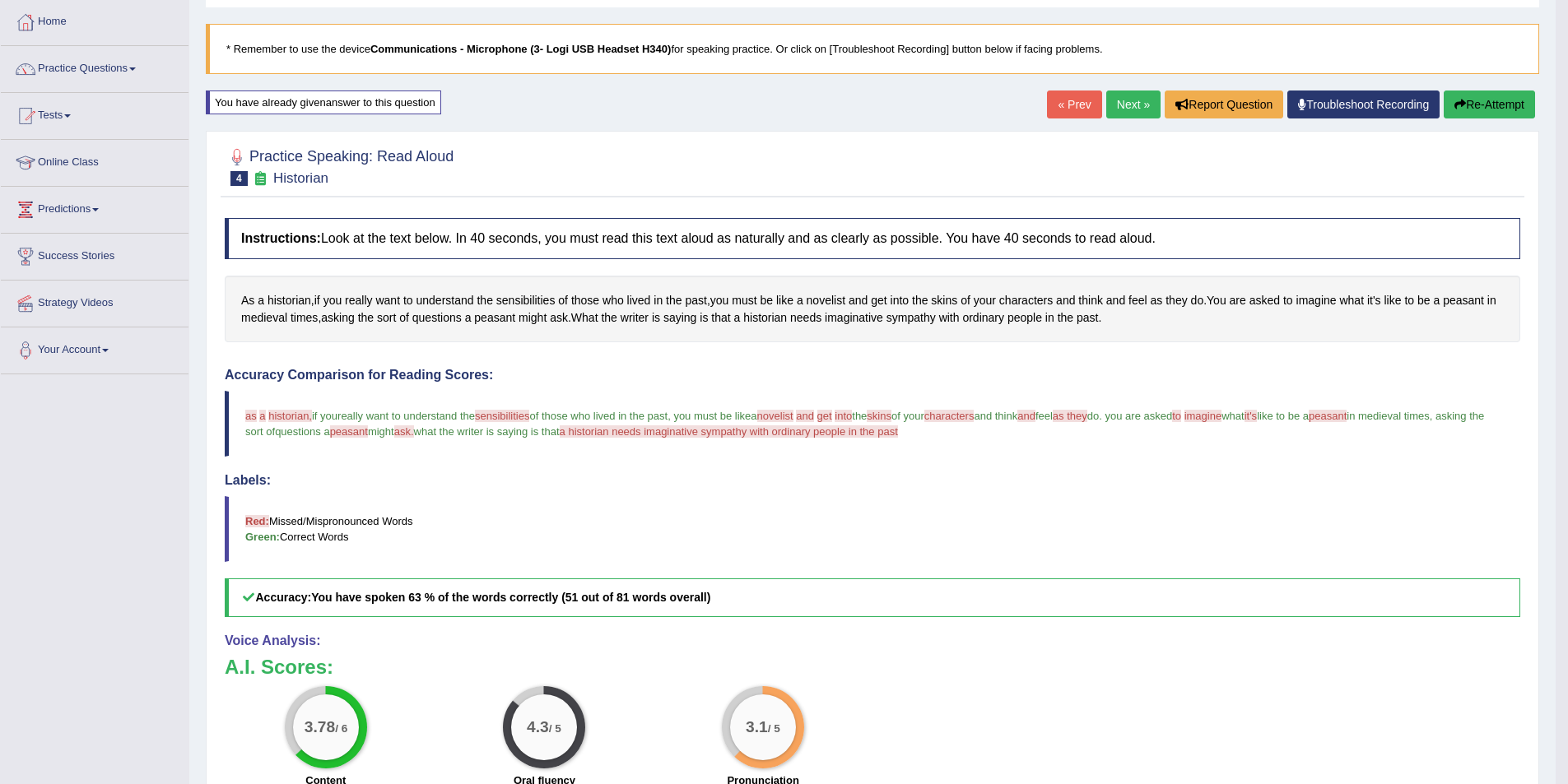
click at [1135, 98] on link "Next »" at bounding box center [1134, 104] width 55 height 28
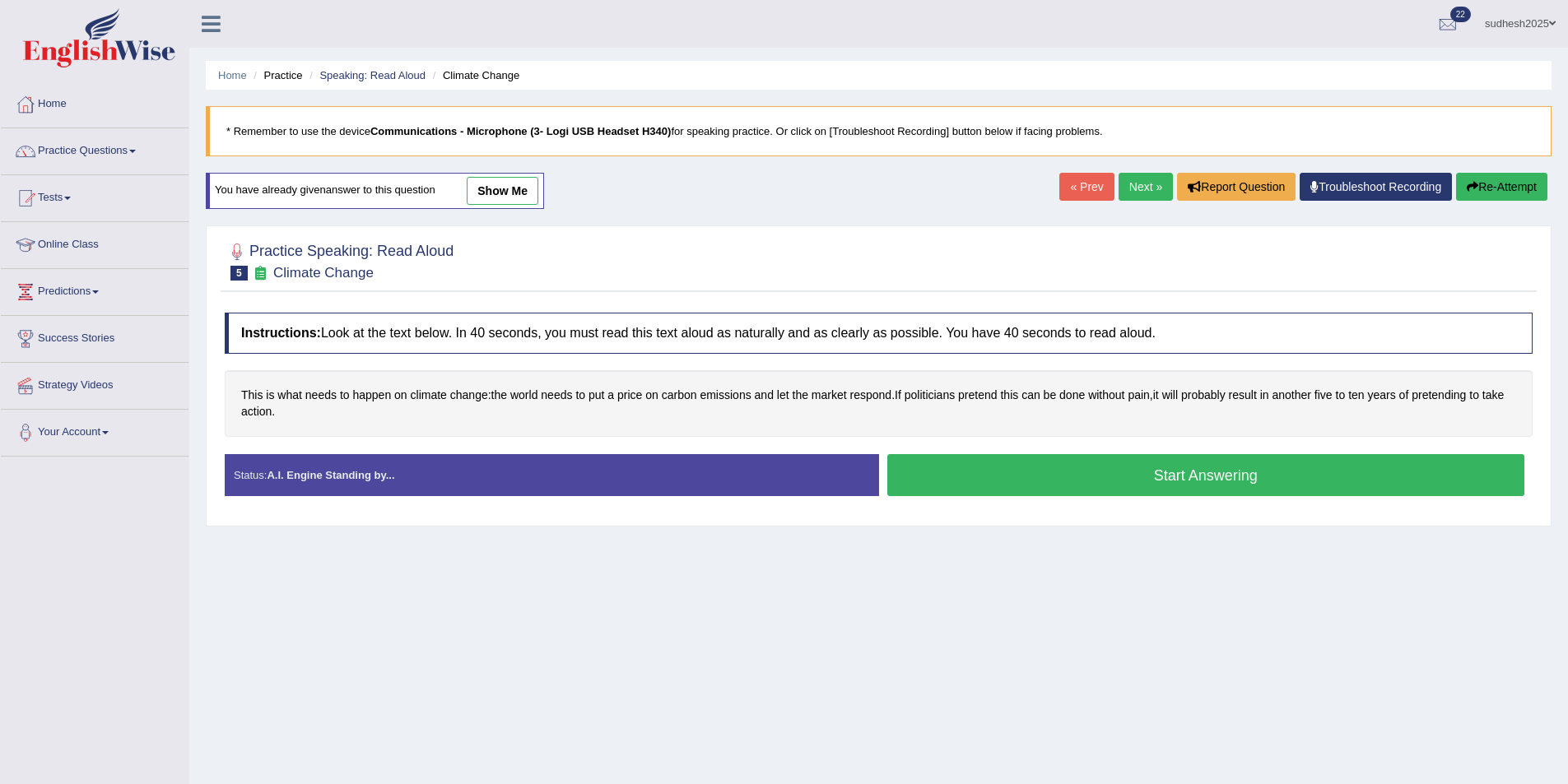
click at [1007, 480] on button "Start Answering" at bounding box center [1206, 474] width 638 height 42
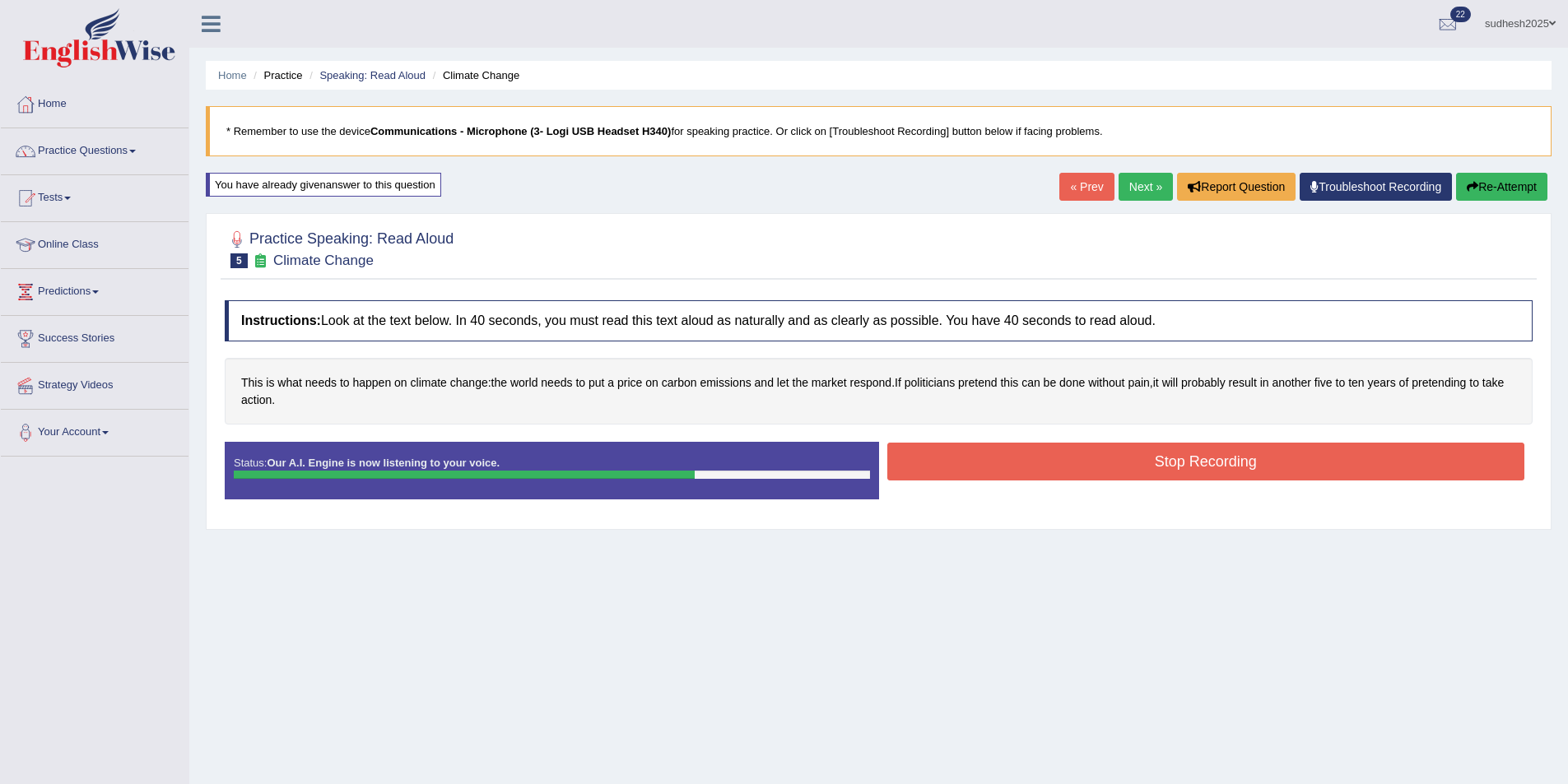
click at [1505, 171] on div "Home Practice Speaking: Read Aloud Climate Change * Remember to use the device …" at bounding box center [878, 411] width 1379 height 822
click at [1496, 182] on button "Re-Attempt" at bounding box center [1502, 186] width 91 height 28
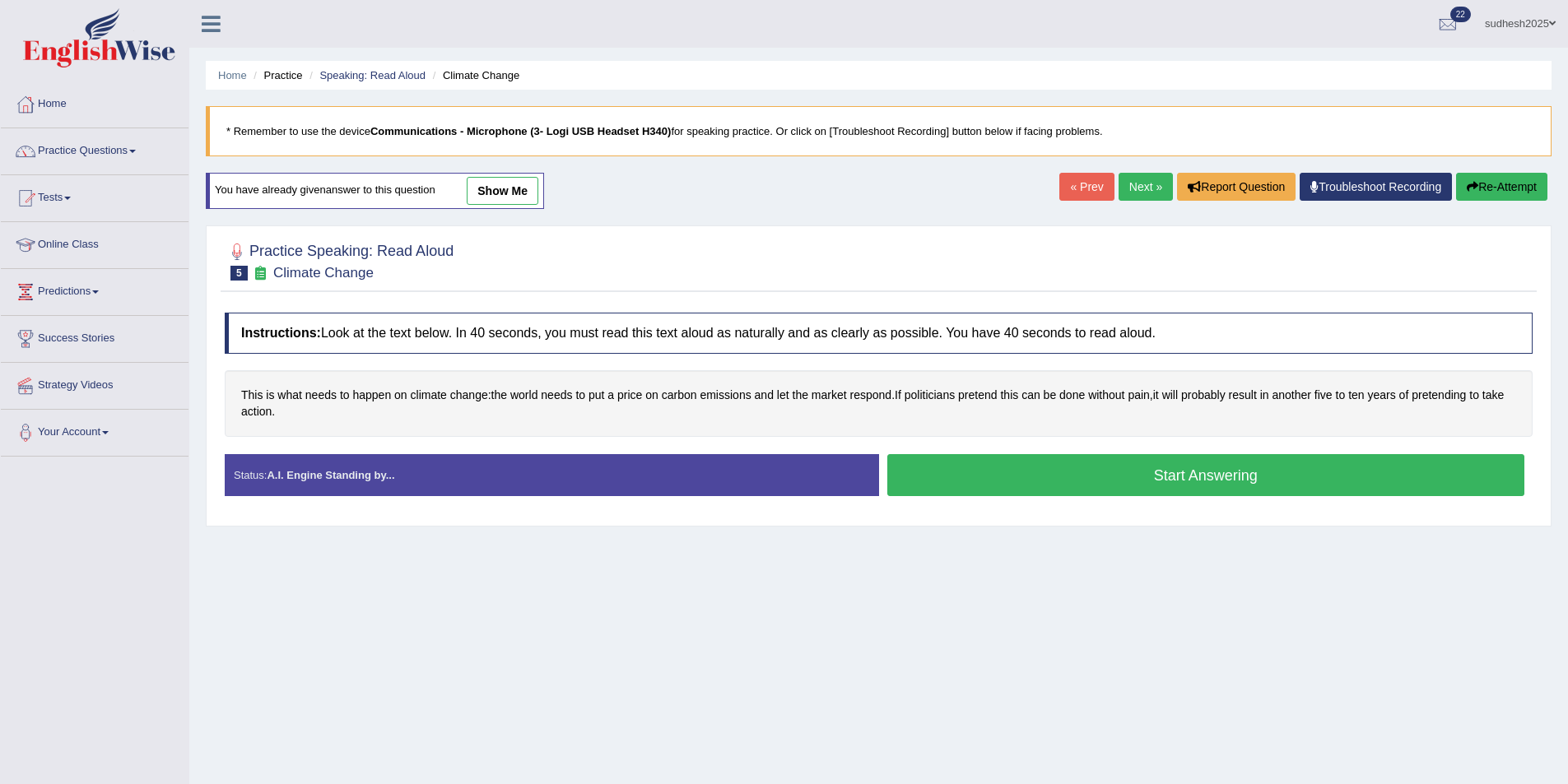
click at [1099, 481] on button "Start Answering" at bounding box center [1206, 474] width 638 height 42
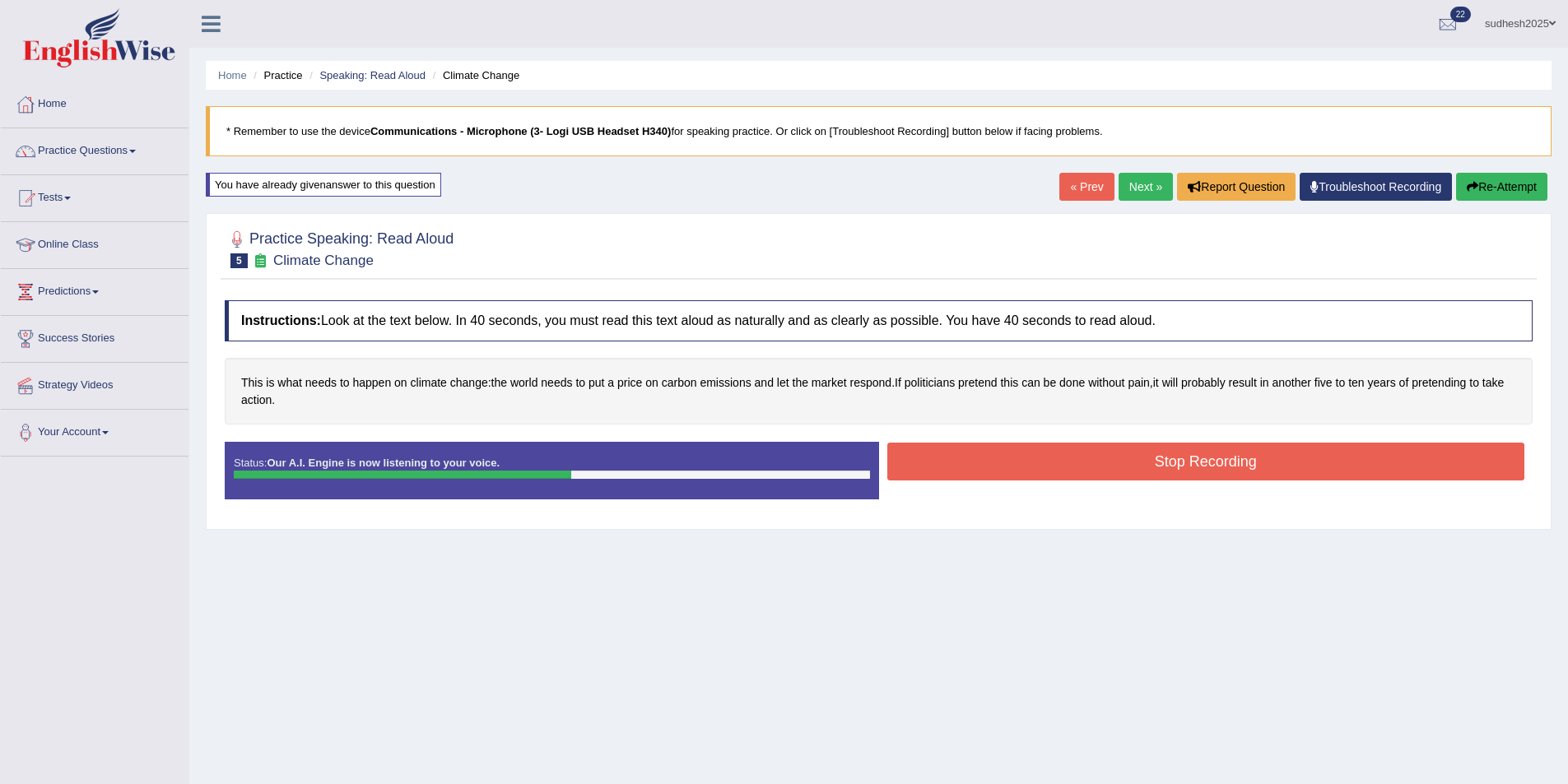
click at [1115, 474] on button "Stop Recording" at bounding box center [1206, 462] width 638 height 38
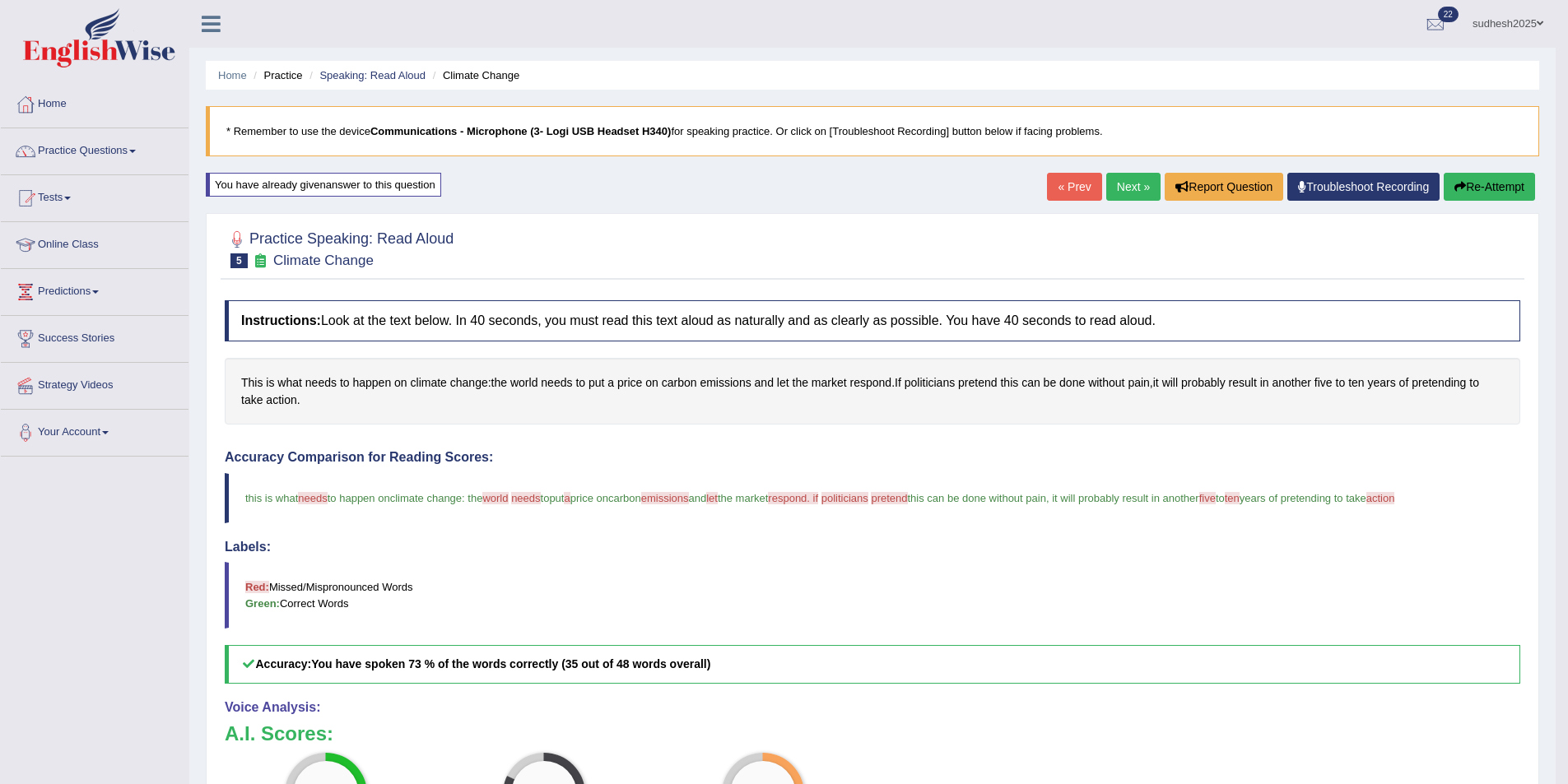
click at [1127, 183] on link "Next »" at bounding box center [1134, 186] width 55 height 28
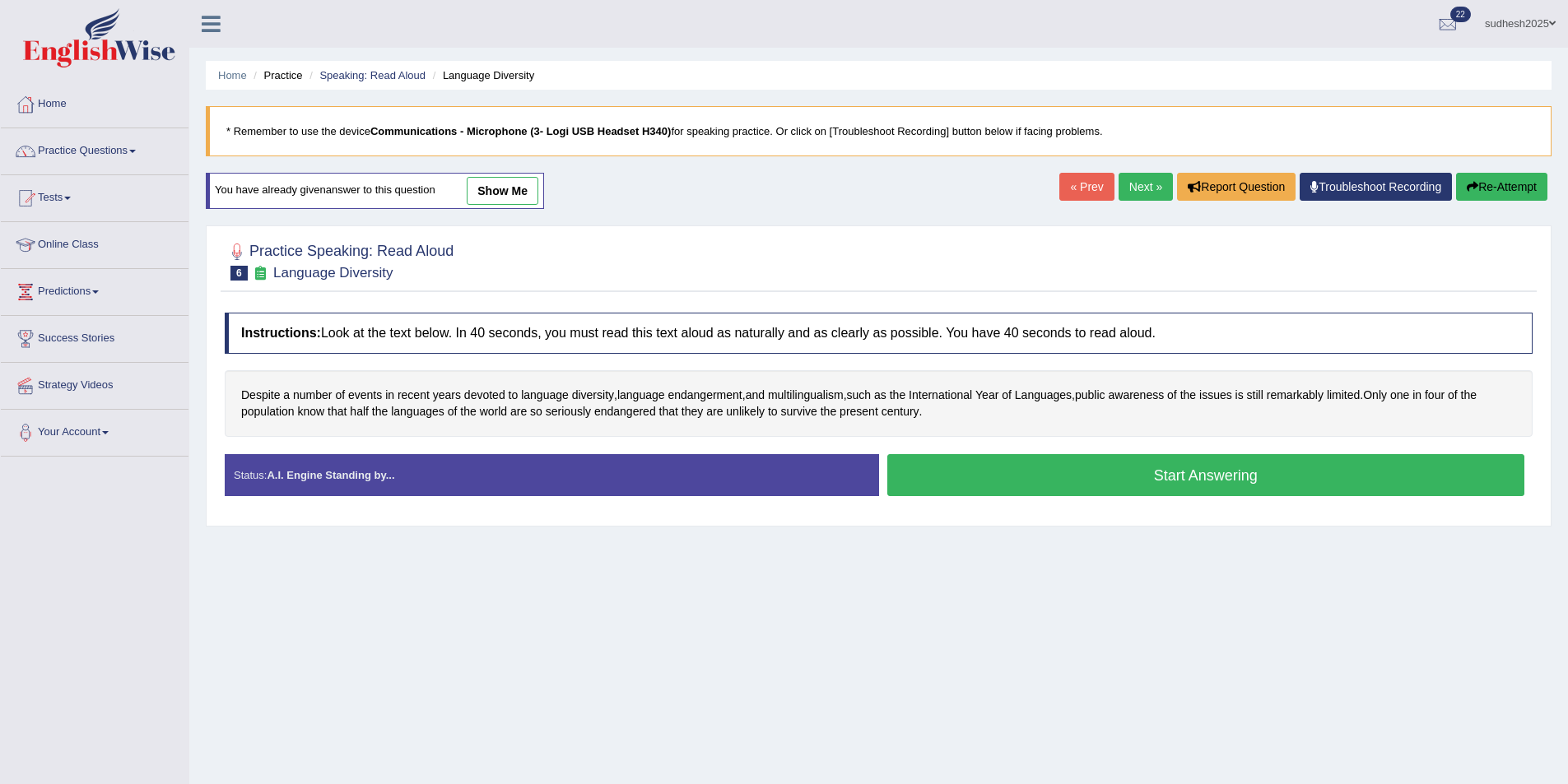
click at [1131, 477] on button "Start Answering" at bounding box center [1206, 474] width 638 height 42
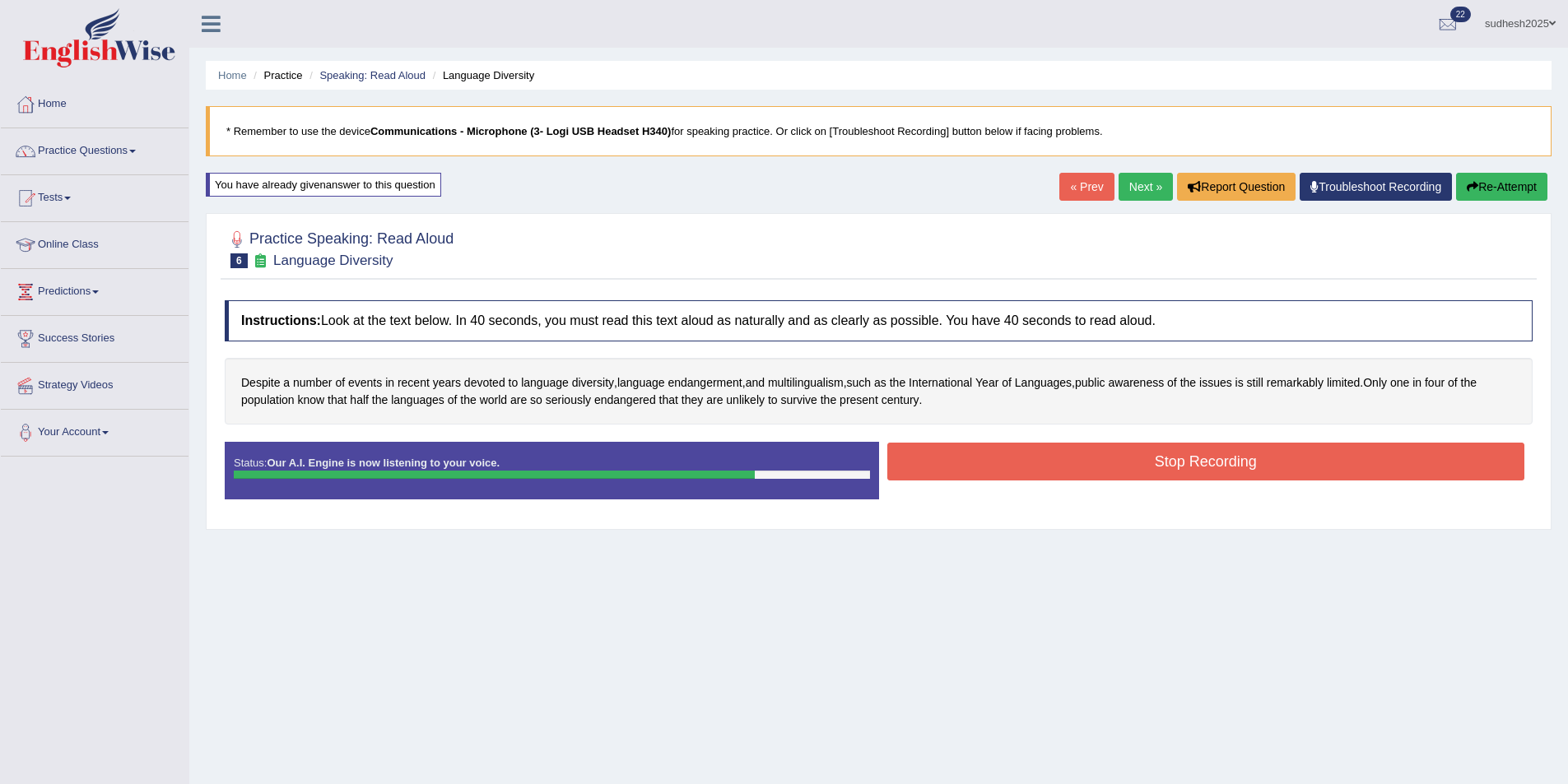
click at [1102, 457] on button "Stop Recording" at bounding box center [1206, 462] width 638 height 38
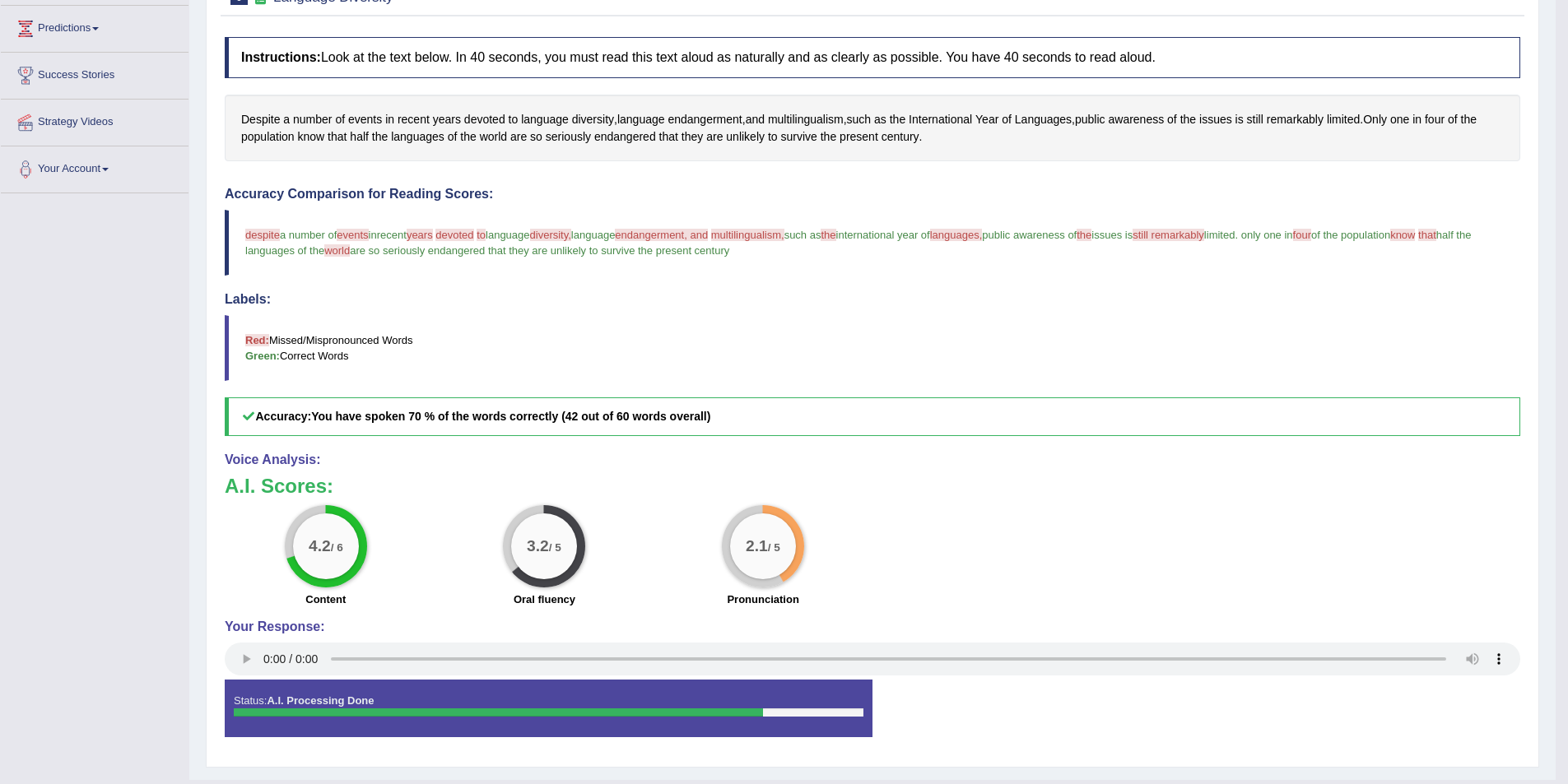
scroll to position [301, 0]
